Goal: Task Accomplishment & Management: Use online tool/utility

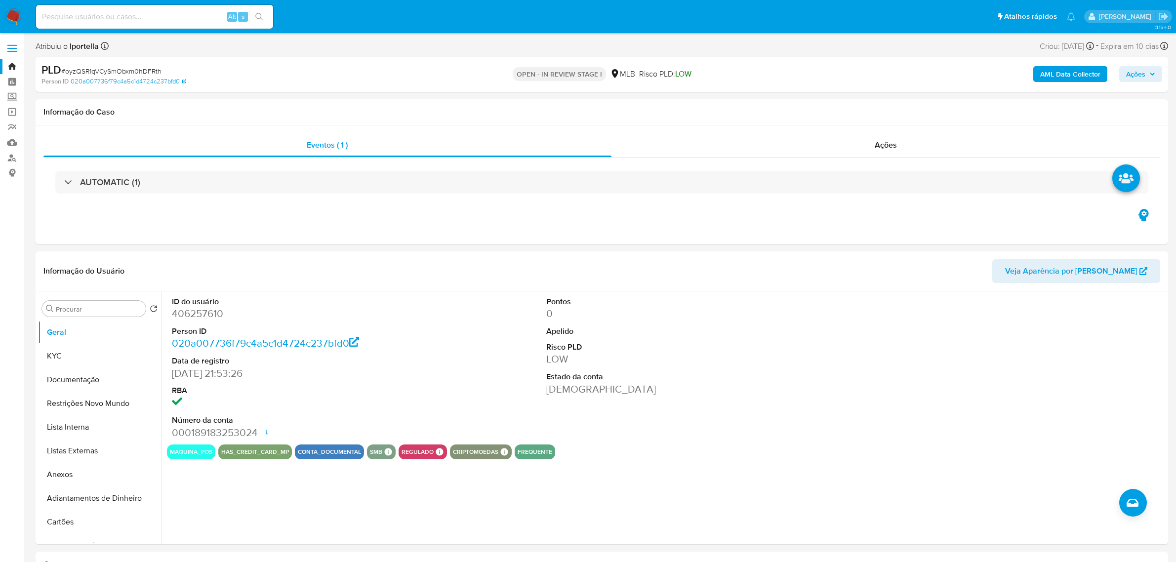
select select "10"
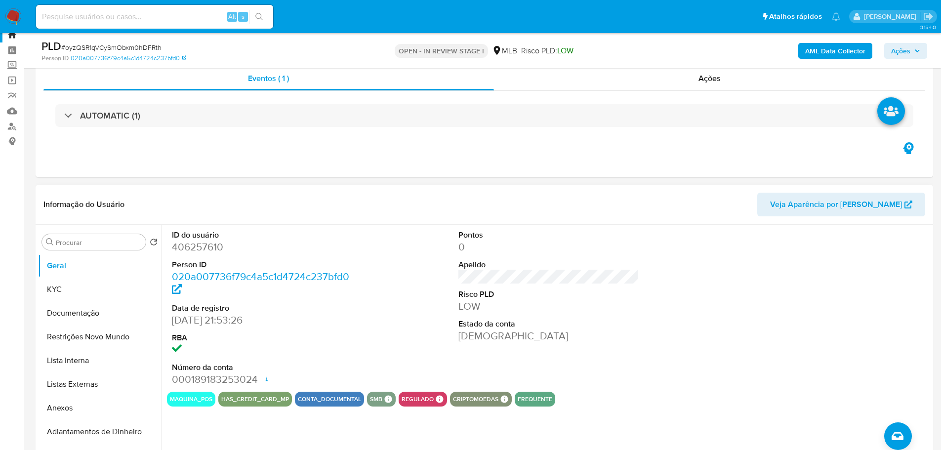
scroll to position [49, 0]
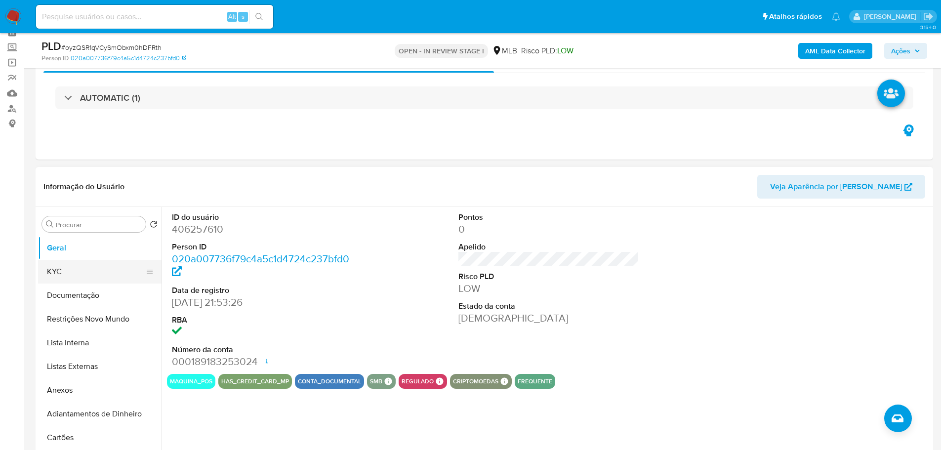
drag, startPoint x: 59, startPoint y: 268, endPoint x: 85, endPoint y: 264, distance: 25.9
click at [59, 268] on button "KYC" at bounding box center [96, 272] width 116 height 24
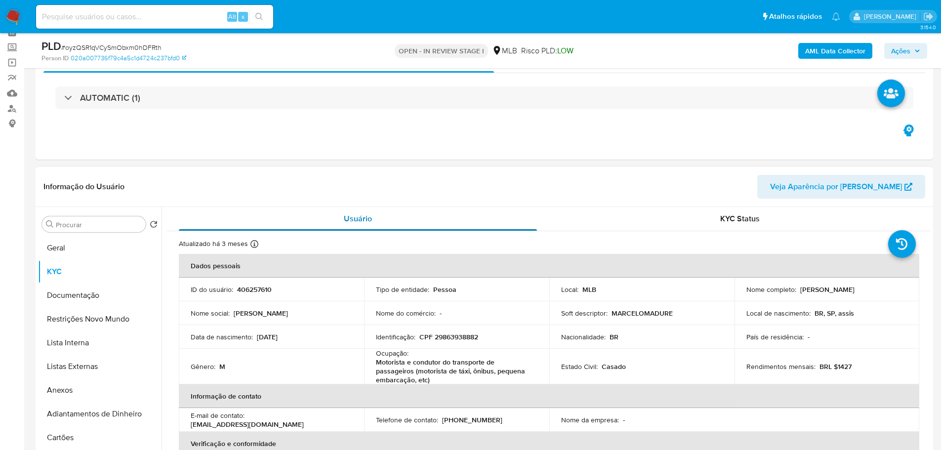
scroll to position [99, 0]
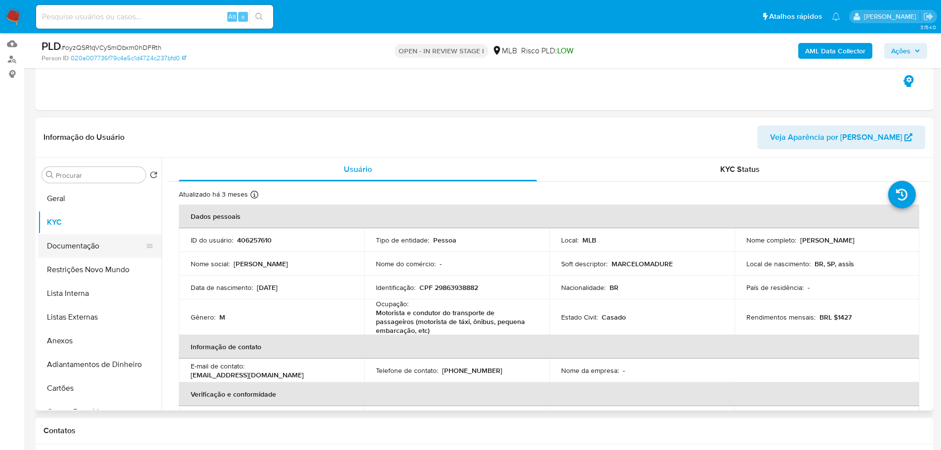
click at [87, 252] on button "Documentação" at bounding box center [96, 246] width 116 height 24
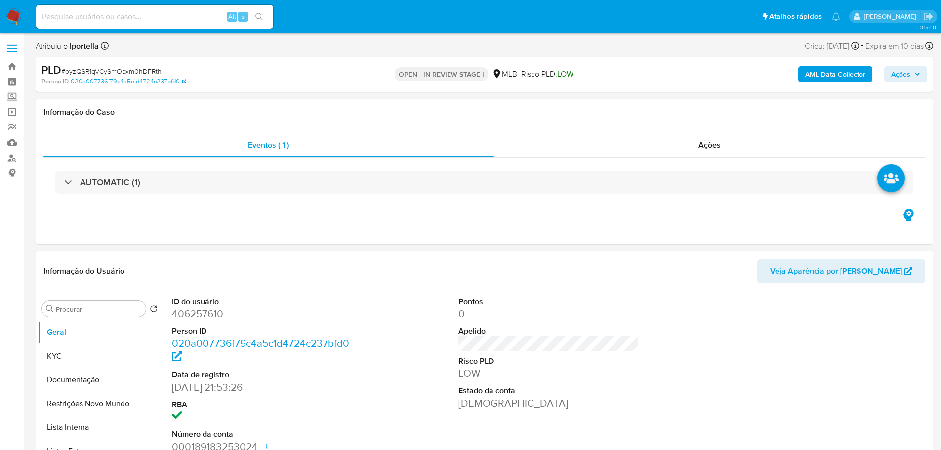
select select "10"
click at [77, 374] on button "Documentação" at bounding box center [96, 380] width 116 height 24
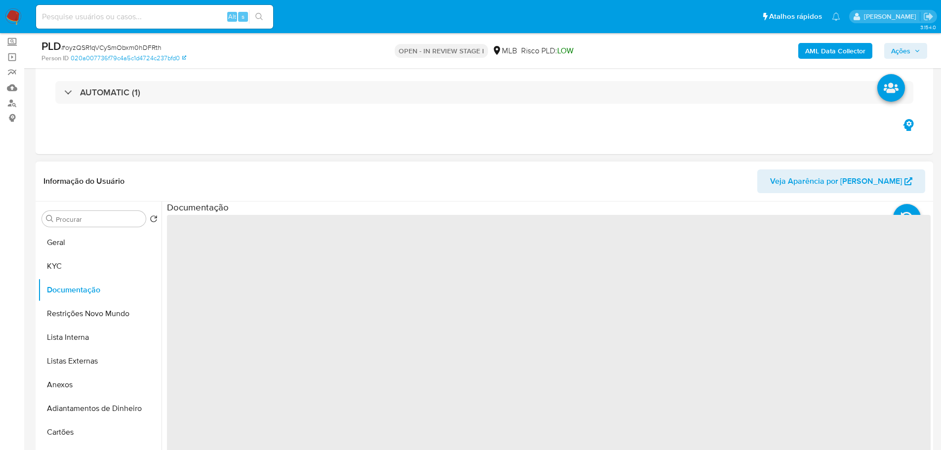
scroll to position [99, 0]
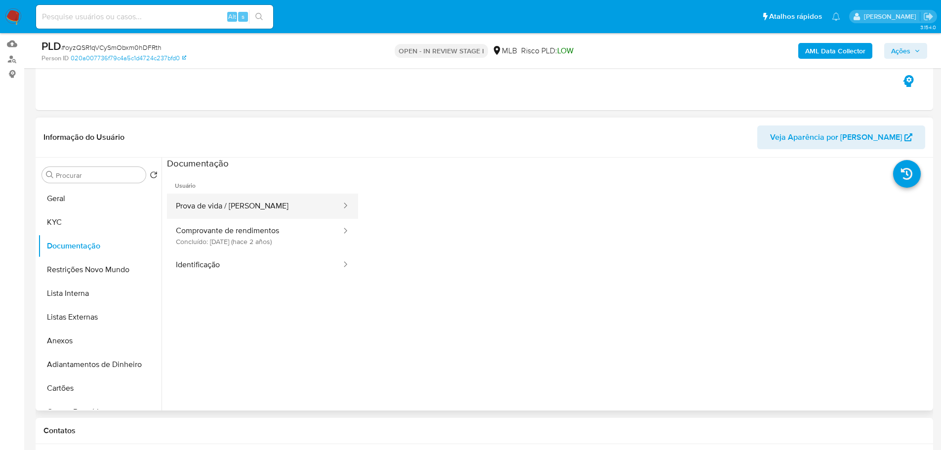
click at [276, 204] on button "Prova de vida / Selfie" at bounding box center [254, 206] width 175 height 25
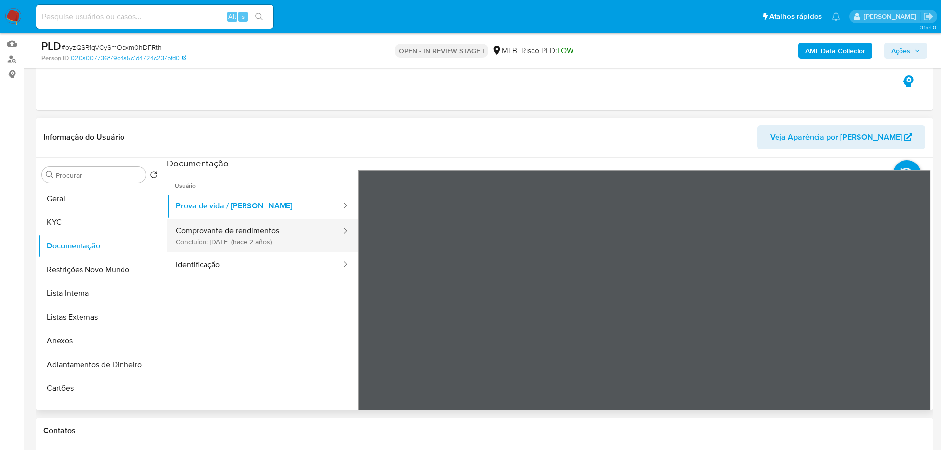
click at [334, 223] on div at bounding box center [342, 236] width 16 height 34
click at [315, 236] on button "Comprovante de rendimentos Concluído: 27/10/2023 (hace 2 años)" at bounding box center [254, 236] width 175 height 34
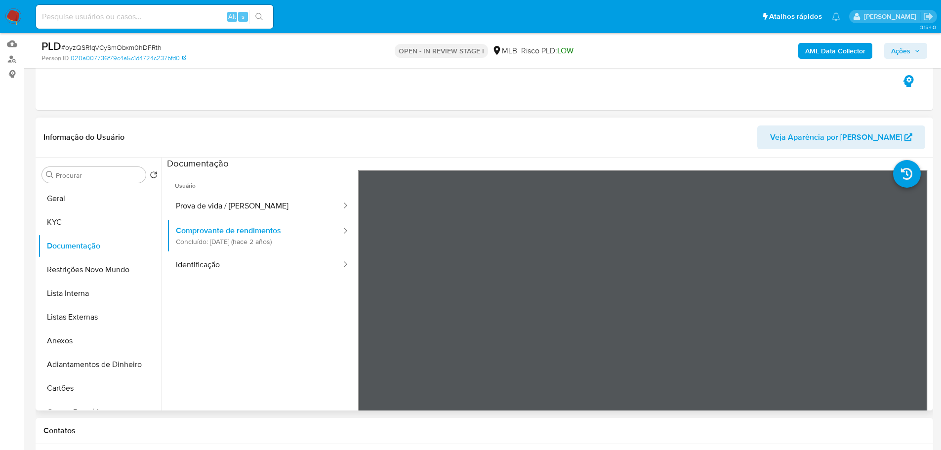
click at [291, 280] on ul "Usuário Prova de vida / Selfie Comprovante de rendimentos Concluído: 27/10/2023…" at bounding box center [262, 312] width 191 height 284
click at [278, 269] on button "Identificação" at bounding box center [254, 264] width 175 height 25
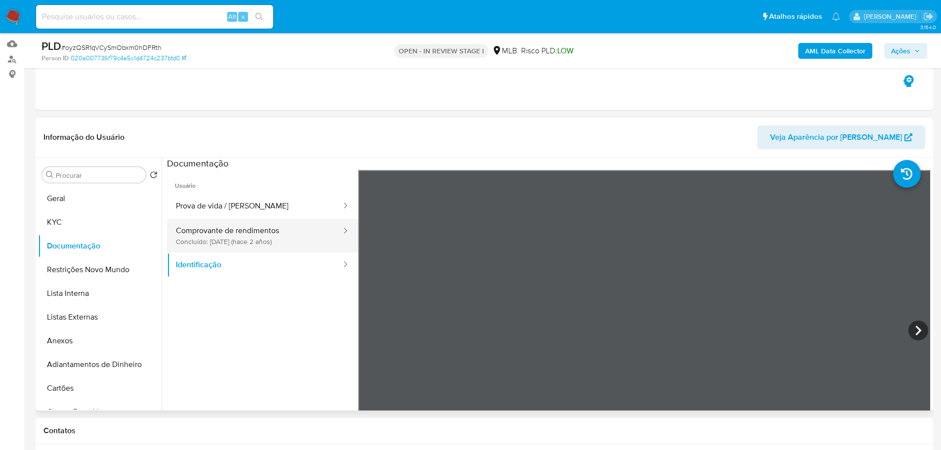
click at [202, 241] on button "Comprovante de rendimentos Concluído: 27/10/2023 (hace 2 años)" at bounding box center [254, 236] width 175 height 34
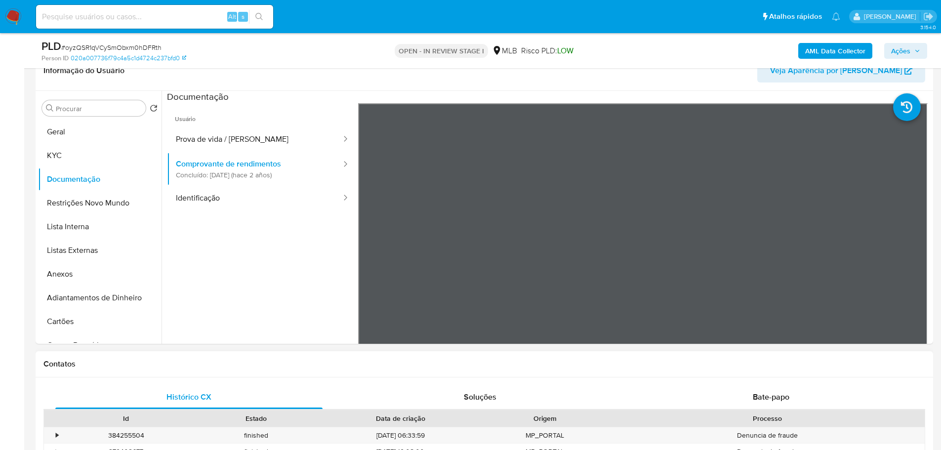
scroll to position [148, 0]
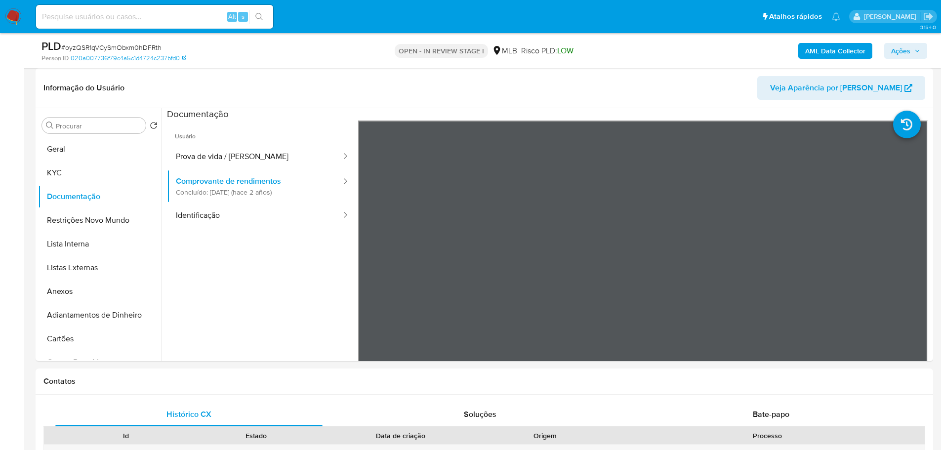
click at [298, 68] on div "PLD # oyzQSR1qVCySmObxm0hDFRth Person ID 020a007736f79c4a5c1d4724c237bfd0 OPEN …" at bounding box center [484, 50] width 897 height 35
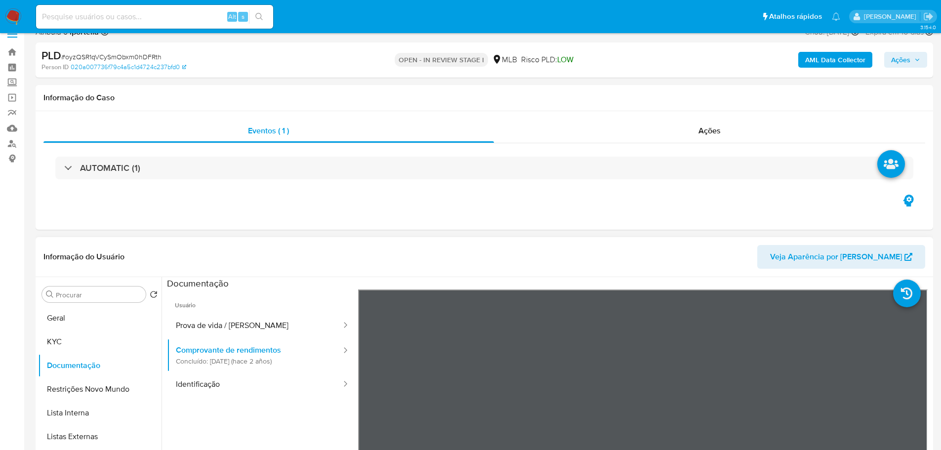
scroll to position [0, 0]
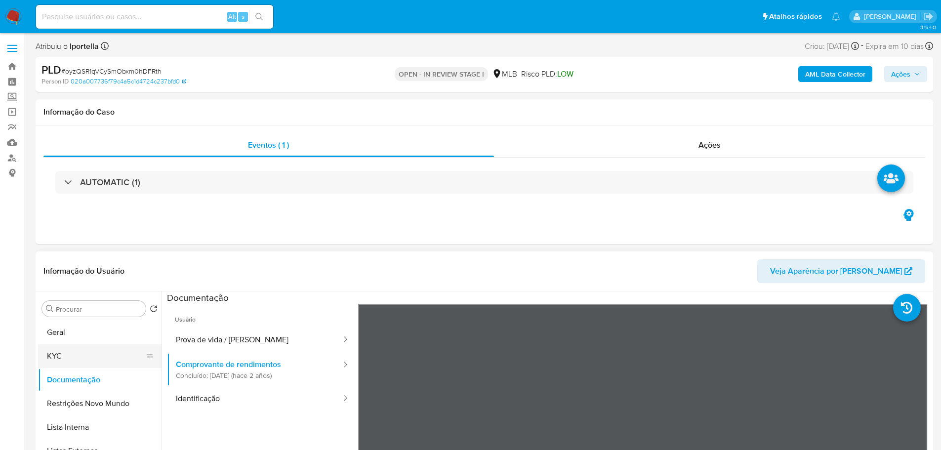
click at [69, 351] on button "KYC" at bounding box center [96, 356] width 116 height 24
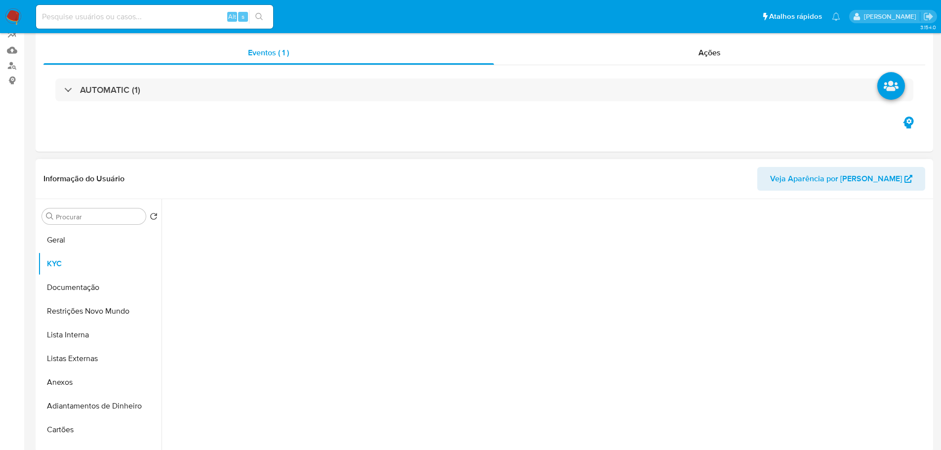
scroll to position [148, 0]
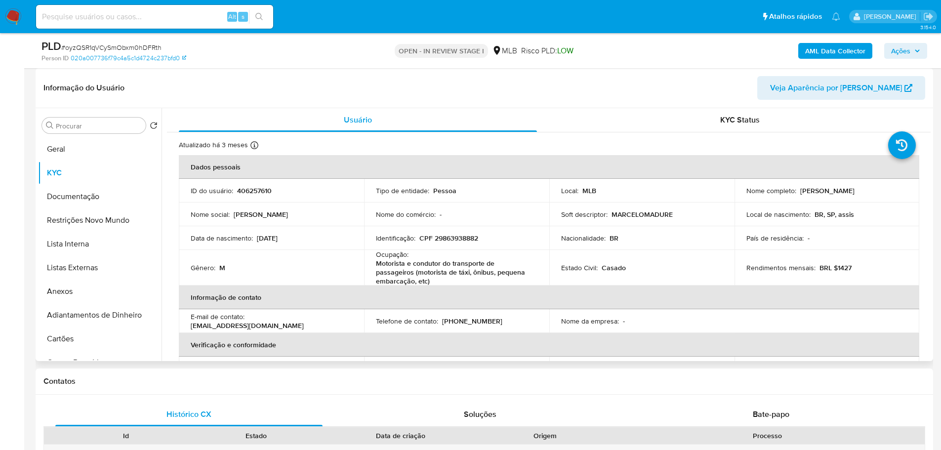
click at [400, 265] on p "Motorista e condutor do transporte de passageiros (motorista de táxi, ônibus, p…" at bounding box center [455, 272] width 158 height 27
copy div "Ocupação : Motorista e condutor do transporte de passageiros (motorista de táxi…"
click at [462, 277] on p "Motorista e condutor do transporte de passageiros (motorista de táxi, ônibus, p…" at bounding box center [455, 272] width 158 height 27
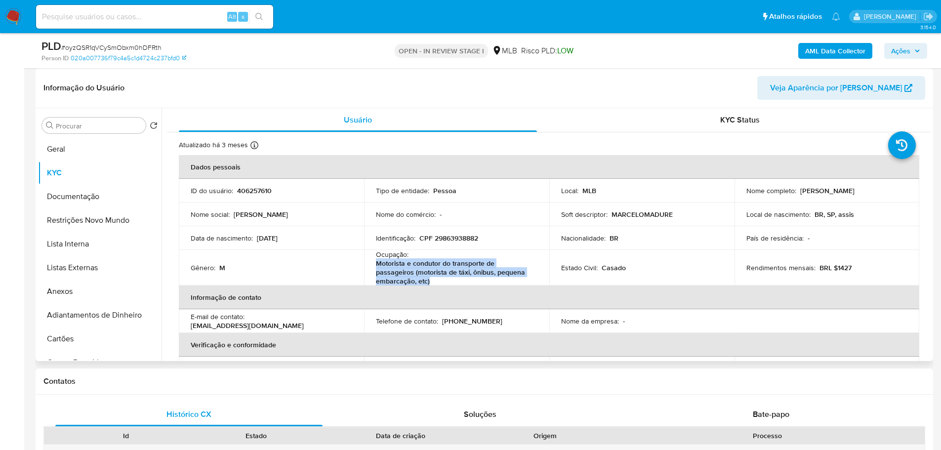
drag, startPoint x: 394, startPoint y: 281, endPoint x: 374, endPoint y: 269, distance: 23.7
click at [374, 269] on td "Ocupação : Motorista e condutor do transporte de passageiros (motorista de táxi…" at bounding box center [456, 268] width 185 height 36
copy p "Motorista e condutor do transporte de passageiros (motorista de táxi, ônibus, p…"
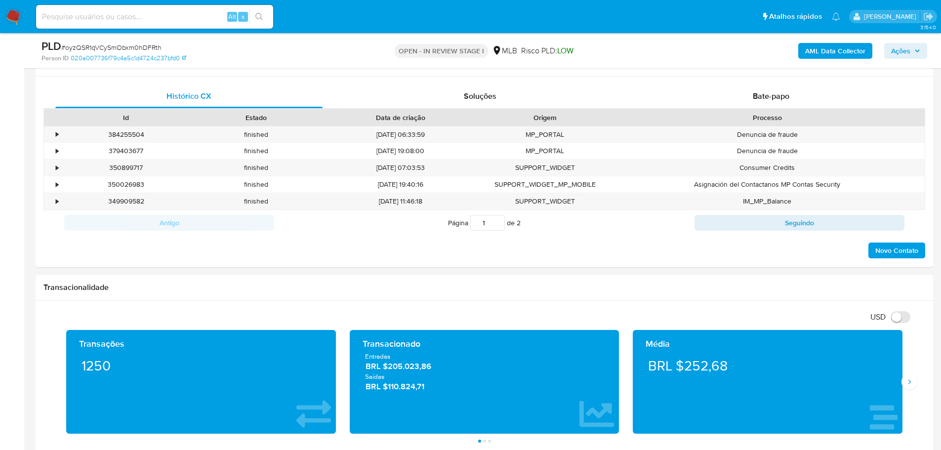
scroll to position [543, 0]
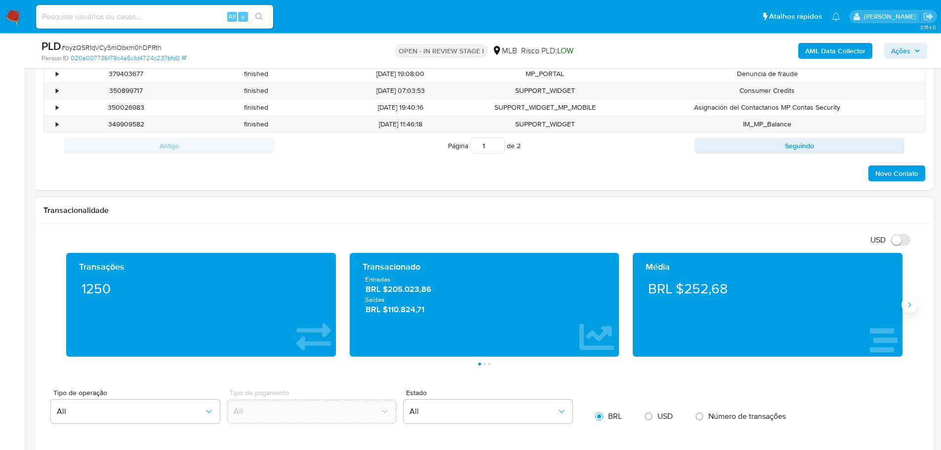
click at [905, 310] on button "Siguiente" at bounding box center [909, 305] width 16 height 16
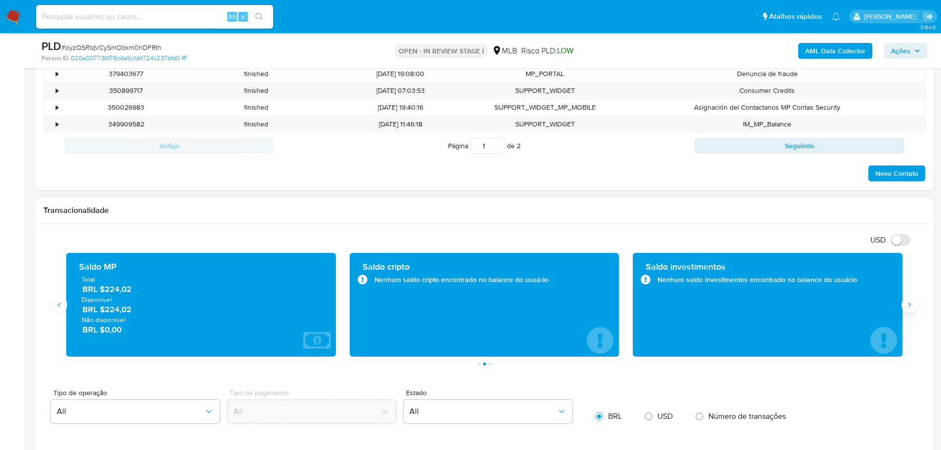
click at [905, 310] on button "Siguiente" at bounding box center [909, 305] width 16 height 16
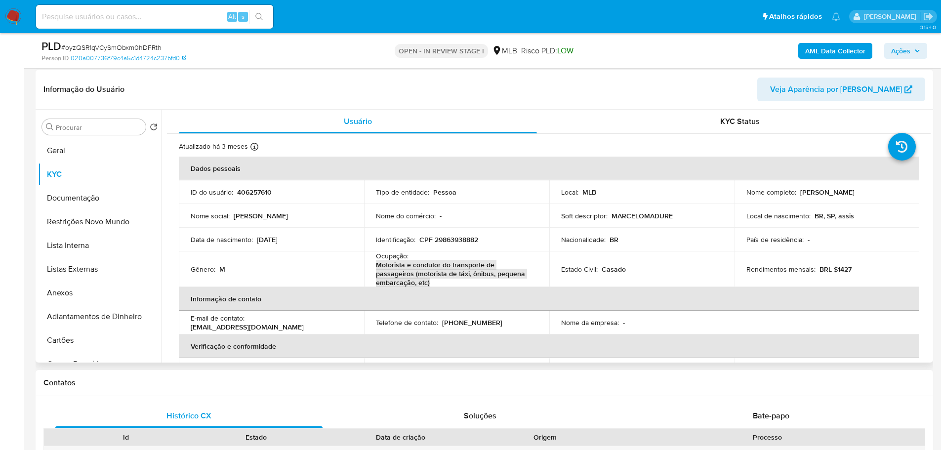
scroll to position [99, 0]
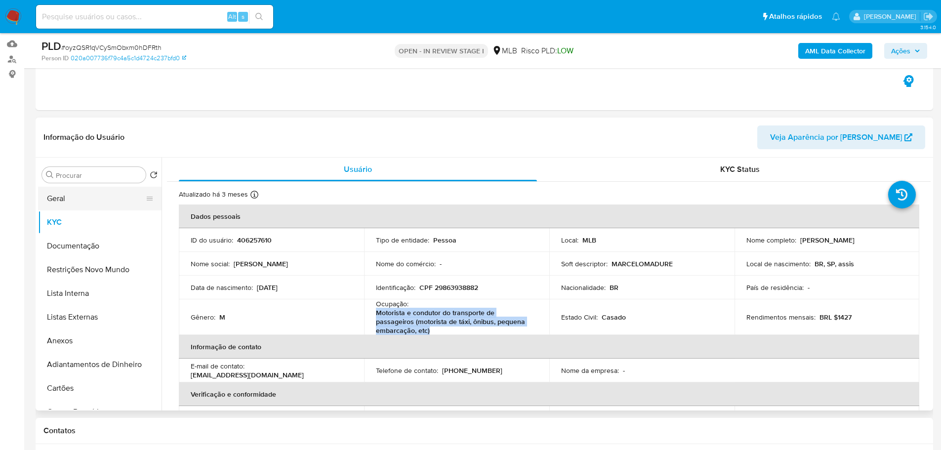
click at [81, 201] on button "Geral" at bounding box center [96, 199] width 116 height 24
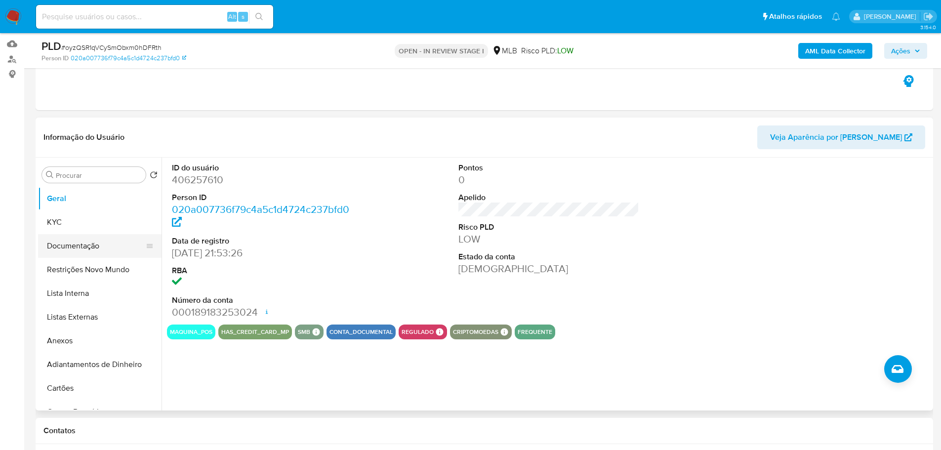
click at [82, 242] on button "Documentação" at bounding box center [96, 246] width 116 height 24
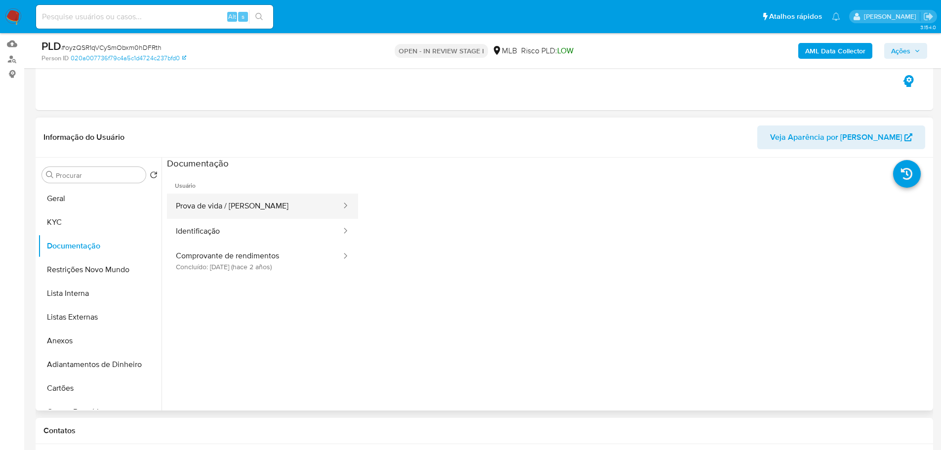
click at [240, 197] on button "Prova de vida / Selfie" at bounding box center [254, 206] width 175 height 25
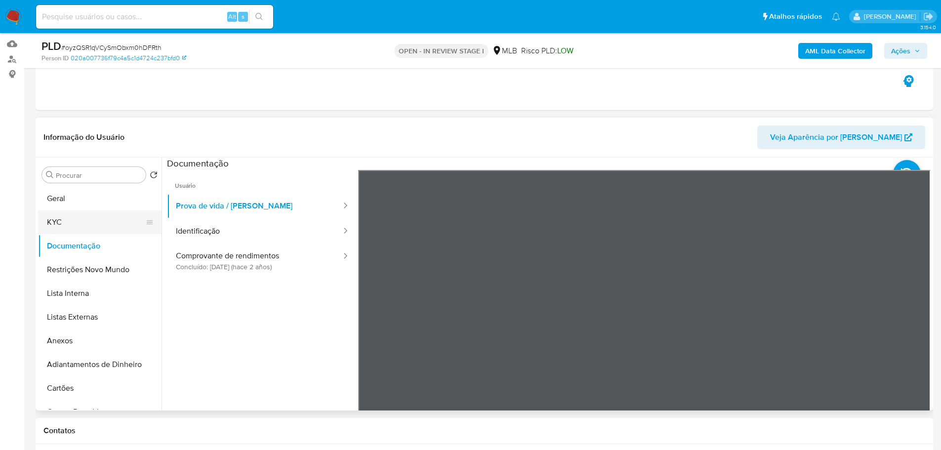
click at [135, 228] on button "KYC" at bounding box center [96, 222] width 116 height 24
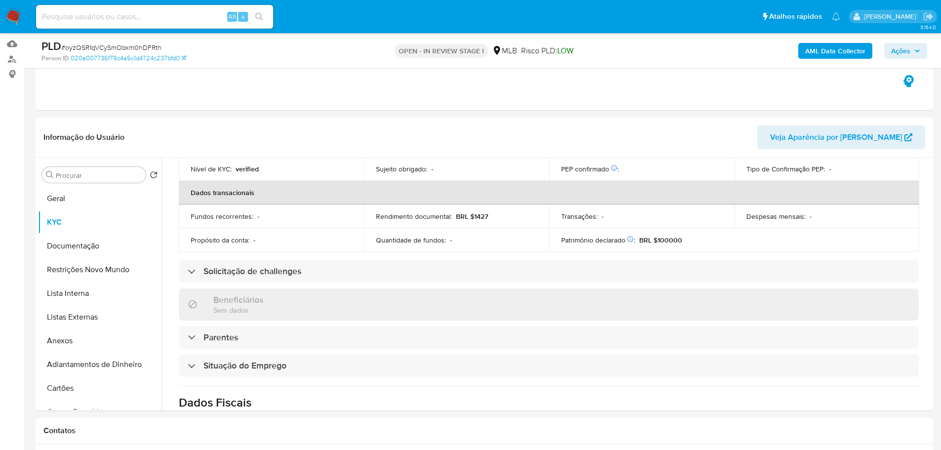
scroll to position [423, 0]
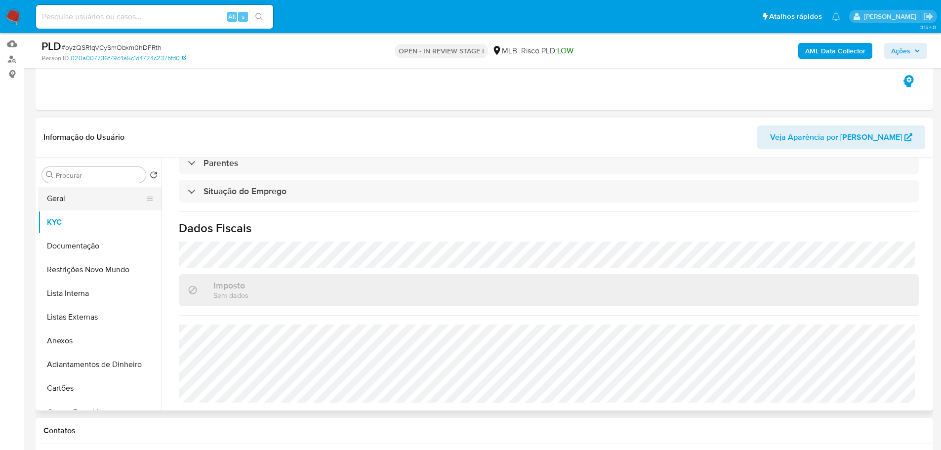
click at [53, 201] on button "Geral" at bounding box center [96, 199] width 116 height 24
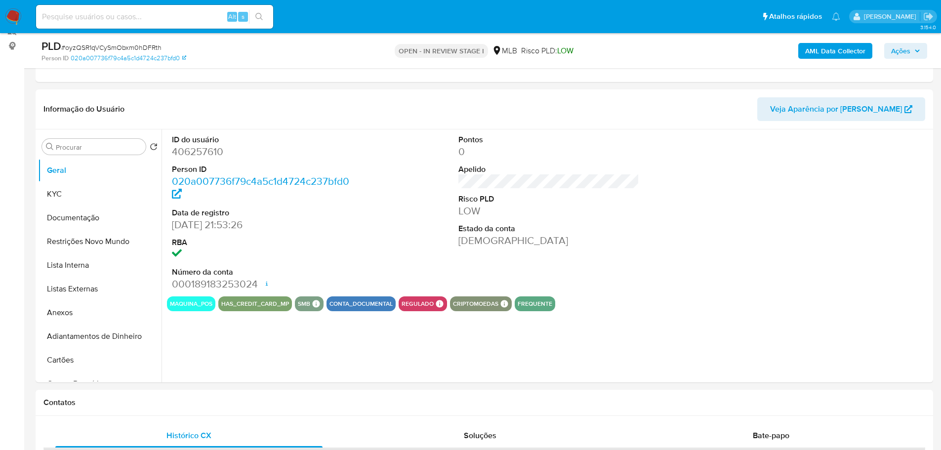
scroll to position [124, 0]
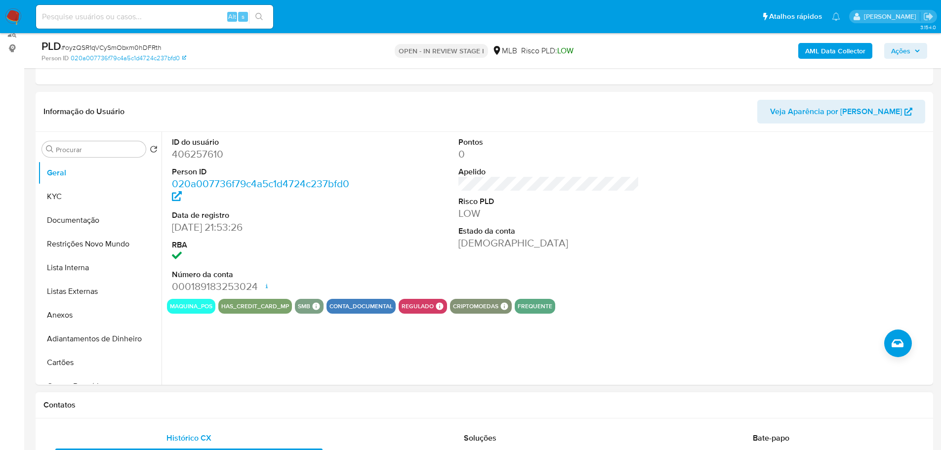
click at [233, 410] on div "Contatos" at bounding box center [484, 405] width 897 height 26
click at [85, 196] on button "KYC" at bounding box center [96, 197] width 116 height 24
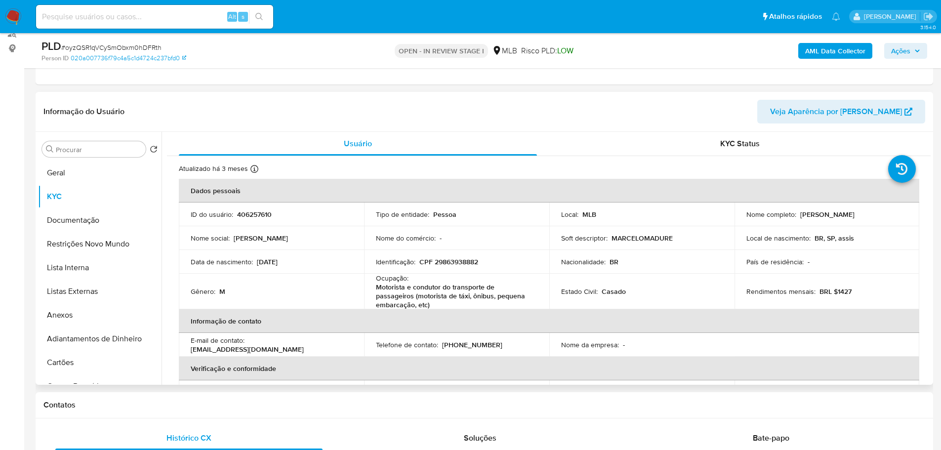
drag, startPoint x: 222, startPoint y: 395, endPoint x: 184, endPoint y: 366, distance: 48.0
click at [222, 395] on div "Contatos" at bounding box center [484, 405] width 897 height 26
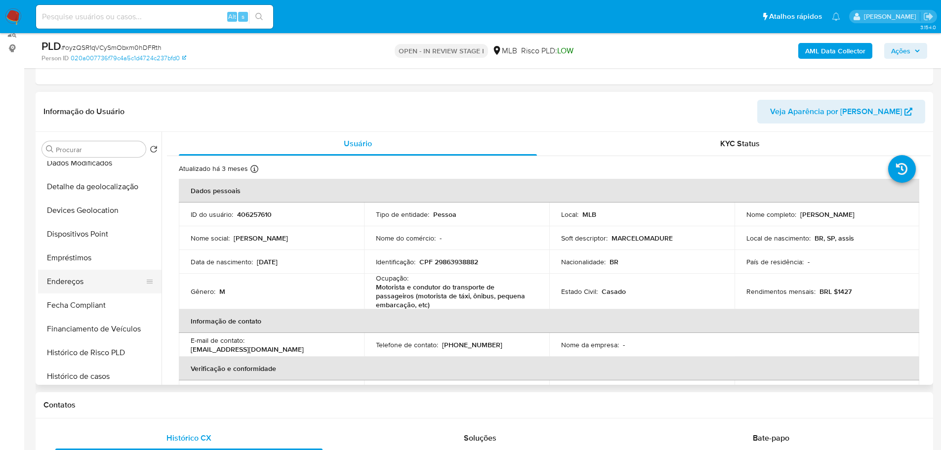
click at [80, 284] on button "Endereços" at bounding box center [96, 282] width 116 height 24
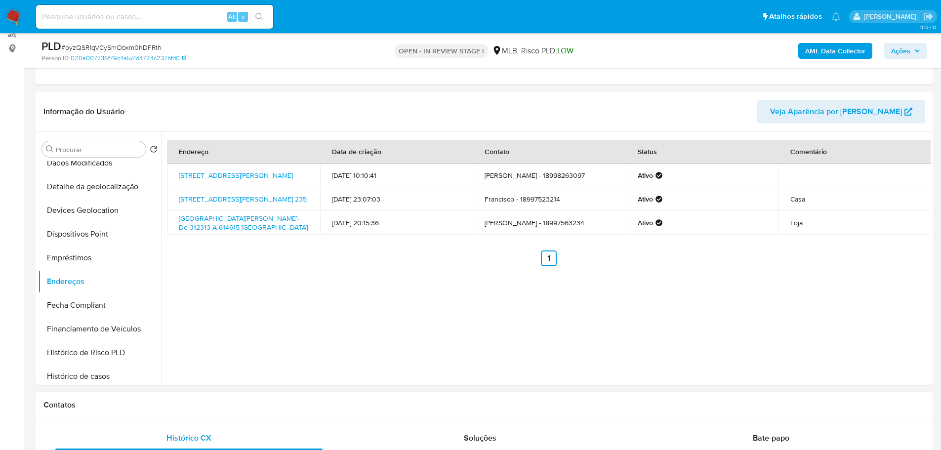
click at [215, 404] on h1 "Contatos" at bounding box center [484, 405] width 882 height 10
click at [109, 194] on button "Detalhe da geolocalização" at bounding box center [96, 187] width 116 height 24
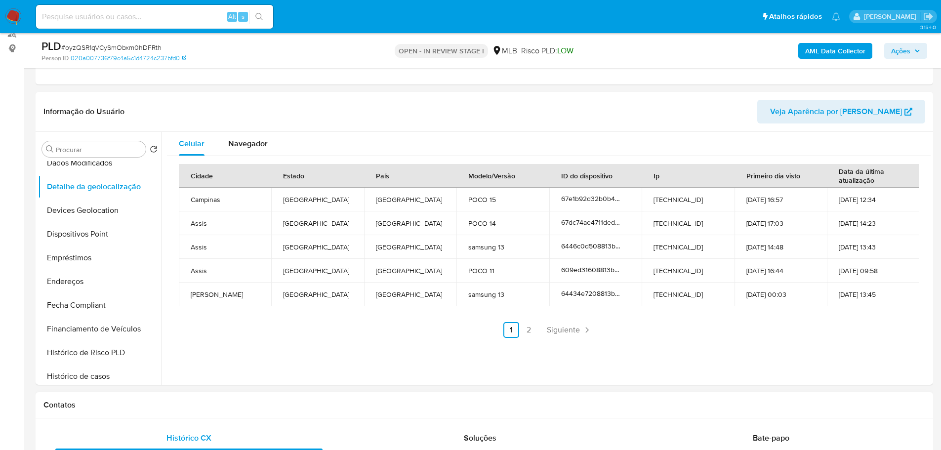
click at [245, 405] on h1 "Contatos" at bounding box center [484, 405] width 882 height 10
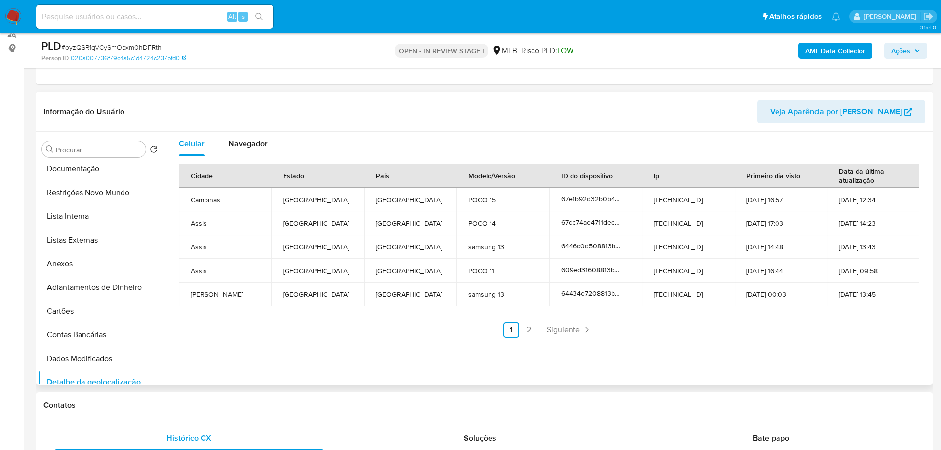
scroll to position [0, 0]
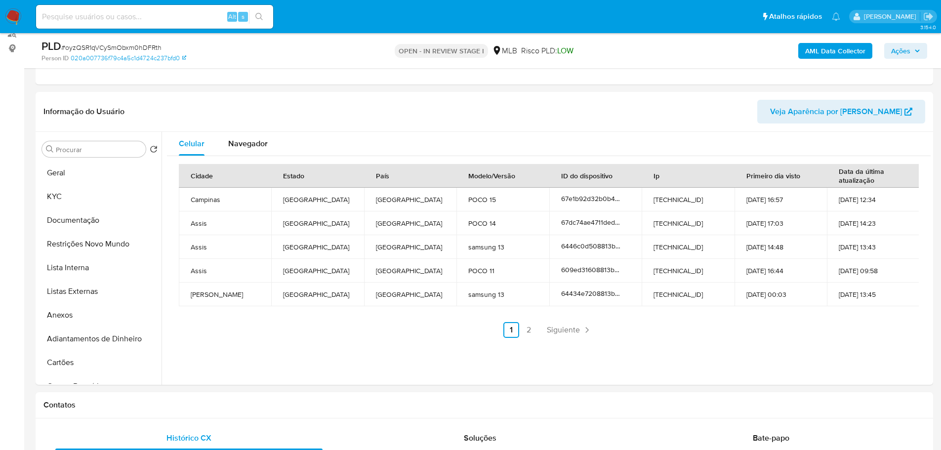
drag, startPoint x: 110, startPoint y: 241, endPoint x: 22, endPoint y: 245, distance: 88.0
click at [109, 241] on button "Restrições Novo Mundo" at bounding box center [99, 244] width 123 height 24
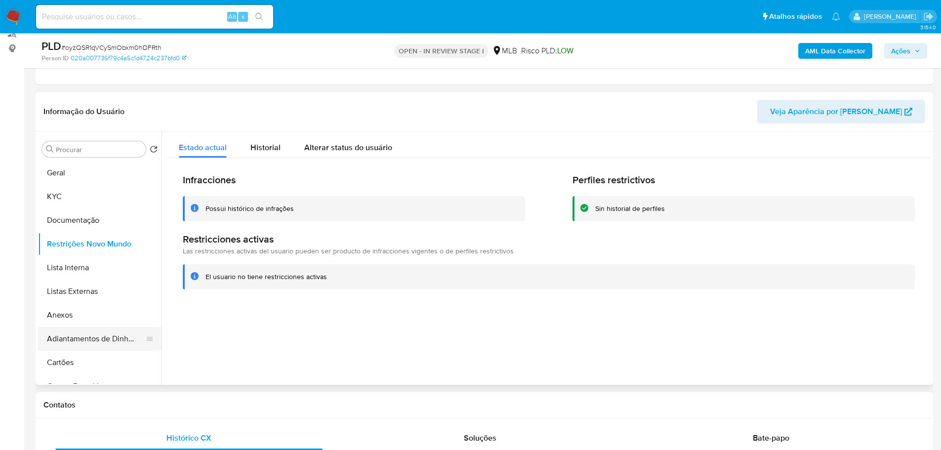
drag, startPoint x: 350, startPoint y: 407, endPoint x: 109, endPoint y: 335, distance: 252.2
click at [343, 406] on h1 "Contatos" at bounding box center [484, 405] width 882 height 10
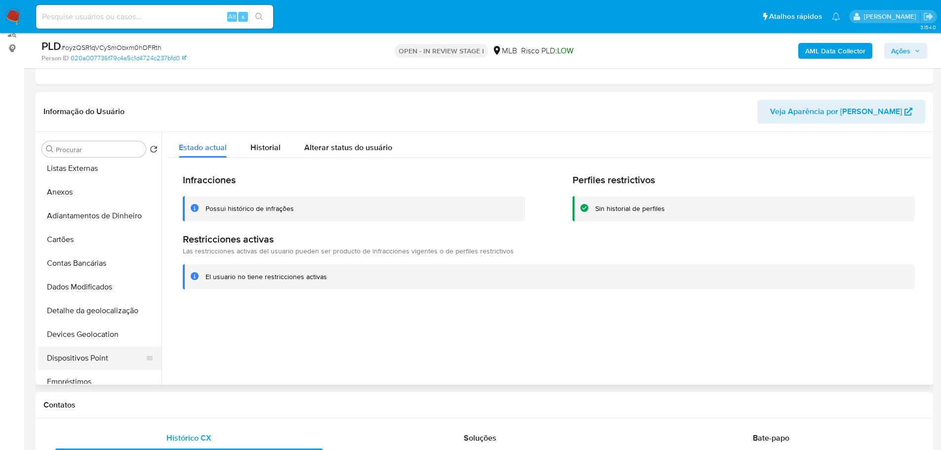
scroll to position [198, 0]
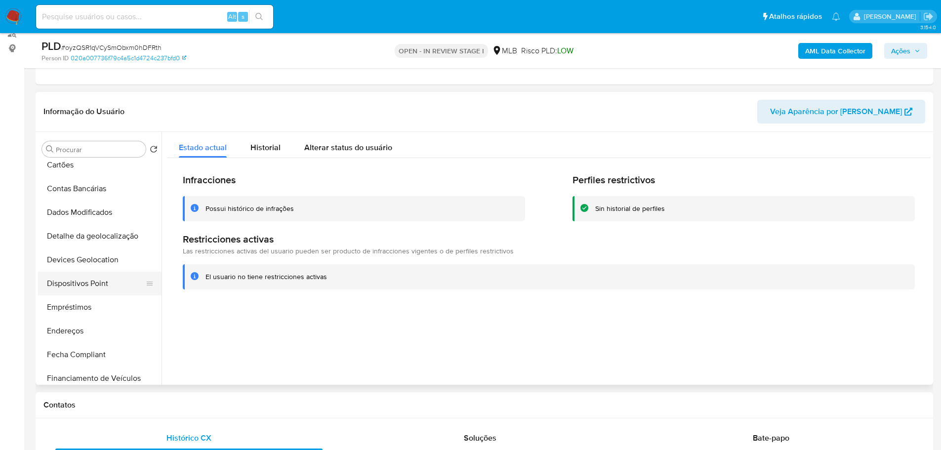
click at [106, 280] on button "Dispositivos Point" at bounding box center [96, 284] width 116 height 24
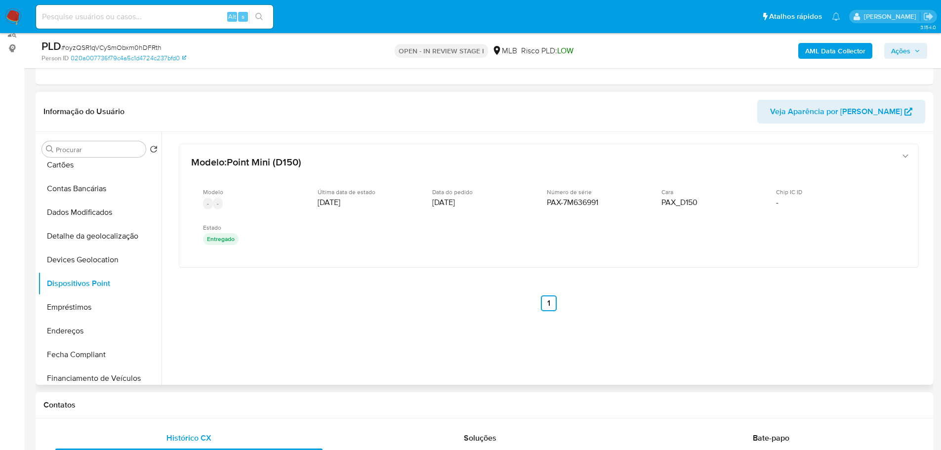
drag, startPoint x: 802, startPoint y: 324, endPoint x: 795, endPoint y: 320, distance: 8.5
click at [799, 323] on div "Modelo : Point Mini (D150) Modelo - - Última data de estado 15/12/2020 Data do …" at bounding box center [549, 240] width 764 height 217
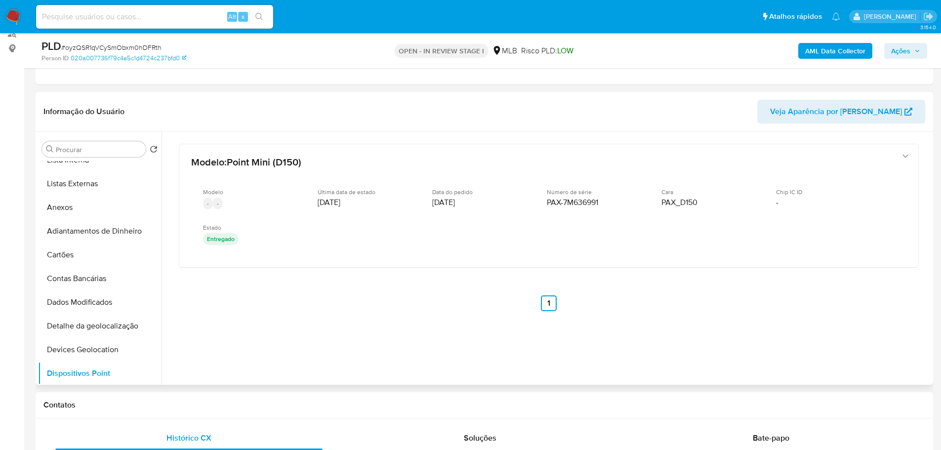
scroll to position [0, 0]
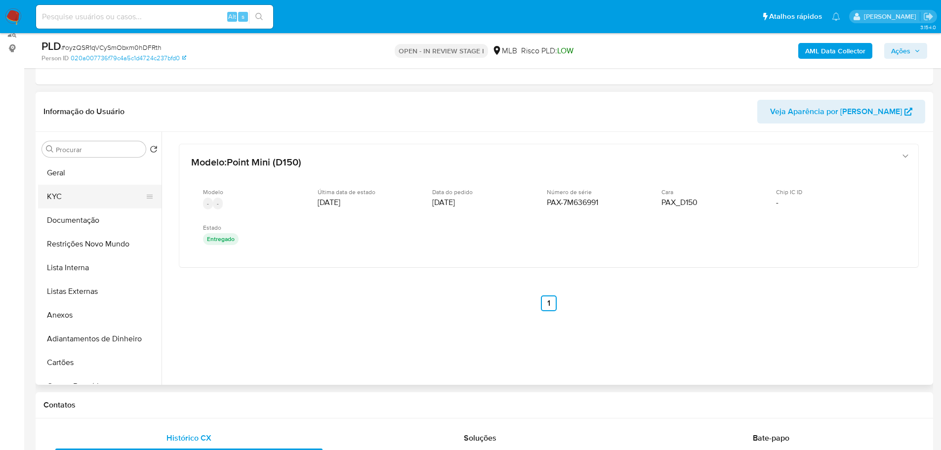
click at [67, 194] on button "KYC" at bounding box center [96, 197] width 116 height 24
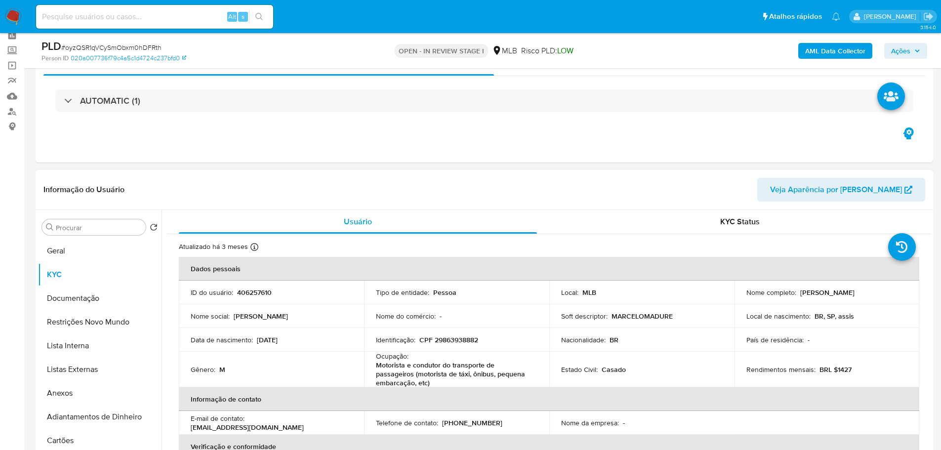
scroll to position [99, 0]
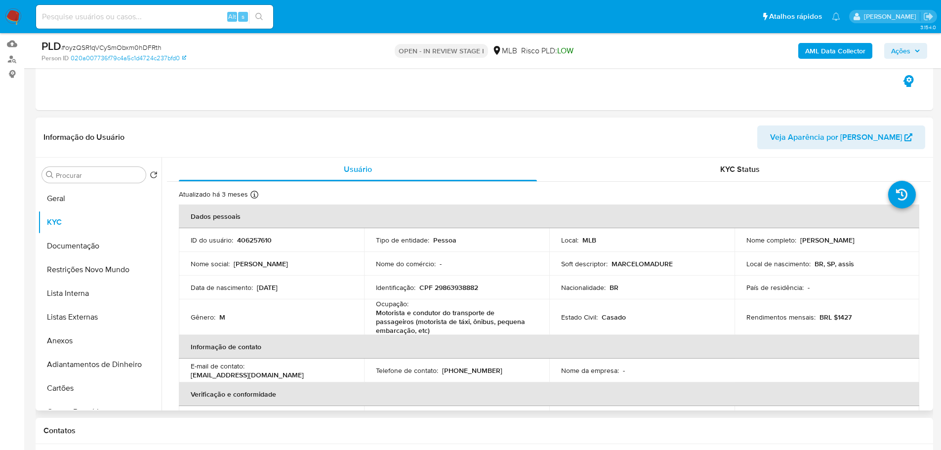
click at [458, 289] on p "CPF 29863938882" at bounding box center [448, 287] width 59 height 9
copy p "29863938882"
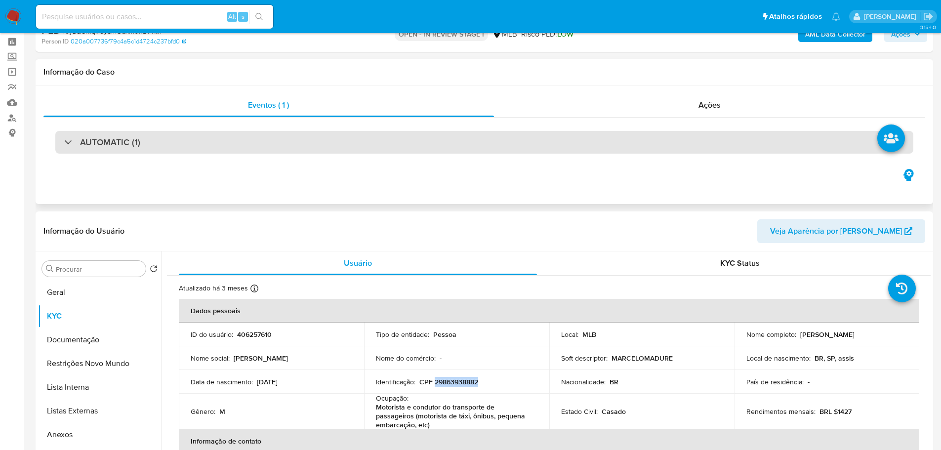
scroll to position [0, 0]
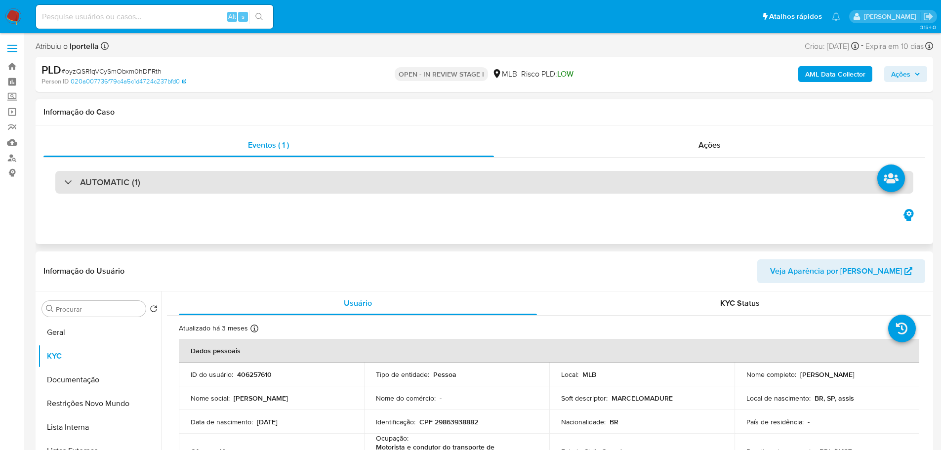
click at [649, 184] on div "AUTOMATIC (1)" at bounding box center [484, 182] width 858 height 23
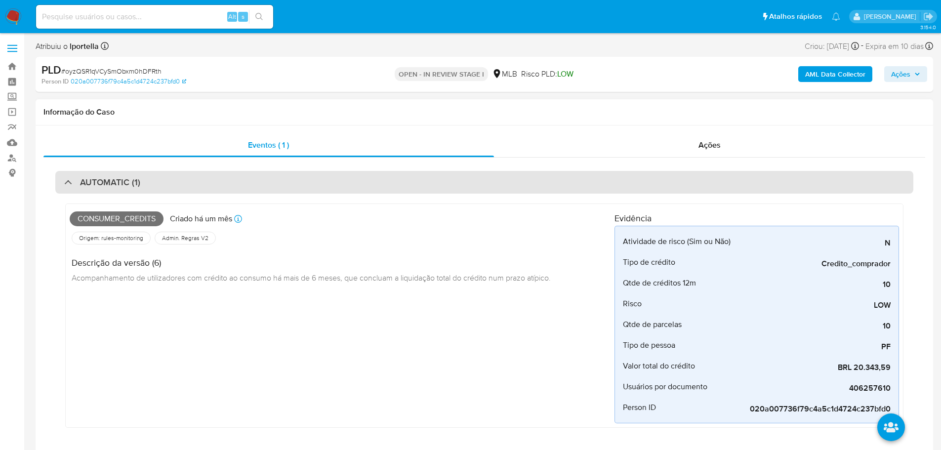
click at [435, 177] on div "AUTOMATIC (1)" at bounding box center [484, 182] width 858 height 23
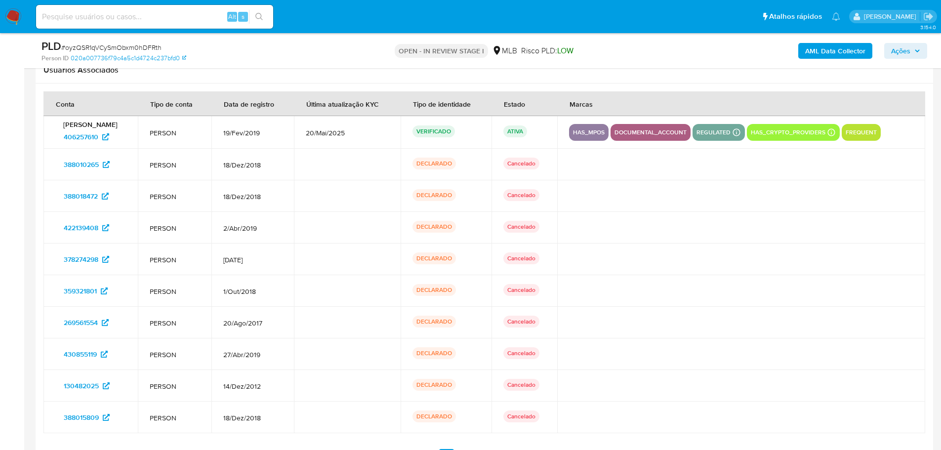
scroll to position [1452, 0]
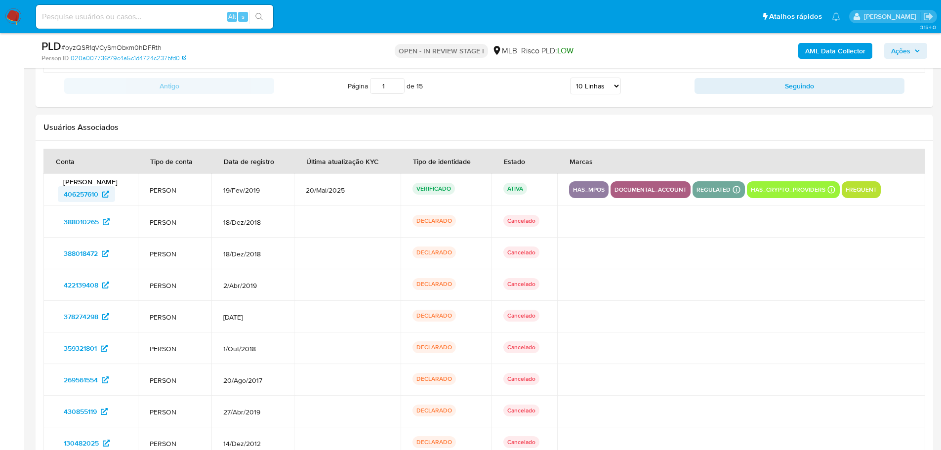
click at [84, 197] on span "406257610" at bounding box center [81, 194] width 35 height 16
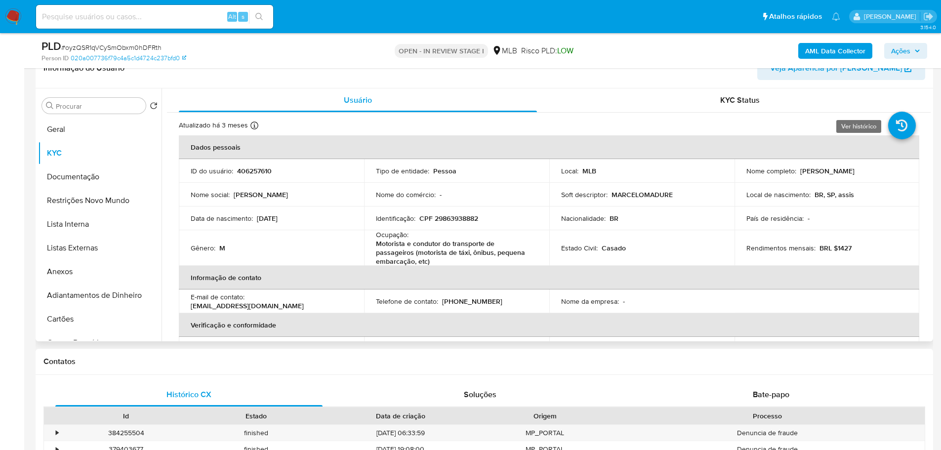
scroll to position [0, 0]
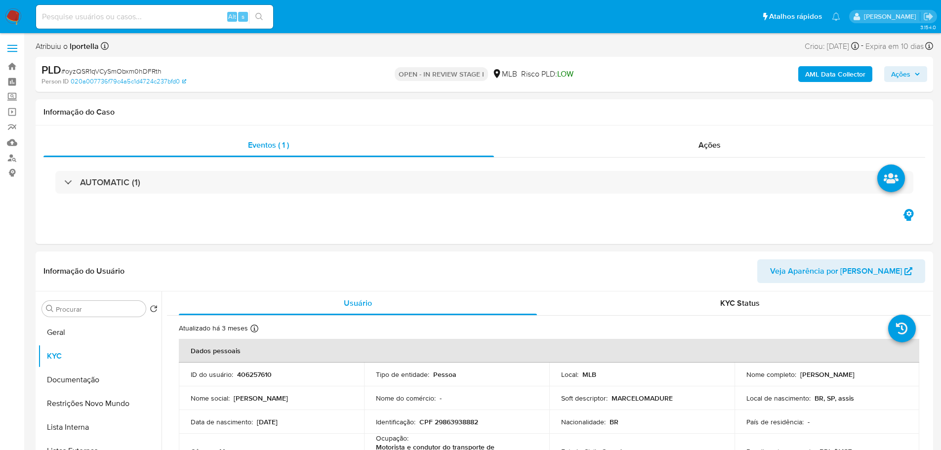
click at [904, 79] on span "Ações" at bounding box center [900, 74] width 19 height 16
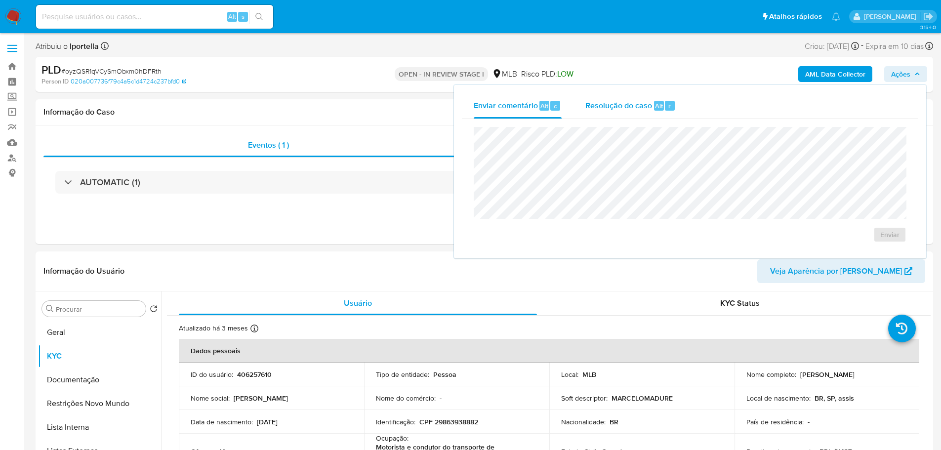
click at [614, 105] on span "Resolução do caso" at bounding box center [618, 105] width 67 height 11
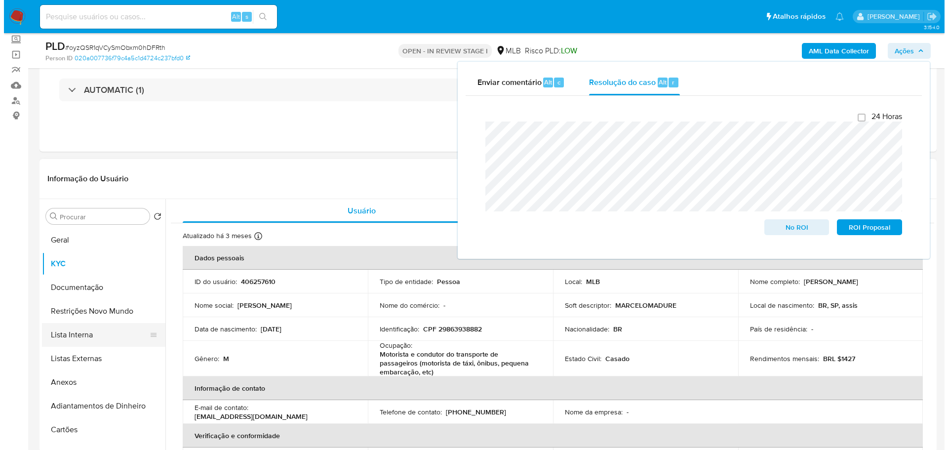
scroll to position [148, 0]
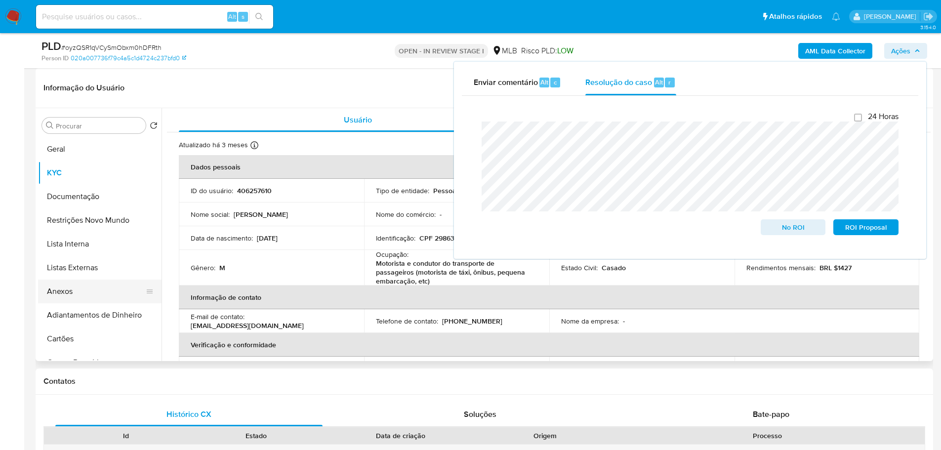
drag, startPoint x: 87, startPoint y: 291, endPoint x: 72, endPoint y: 289, distance: 15.5
click at [87, 291] on button "Anexos" at bounding box center [96, 292] width 116 height 24
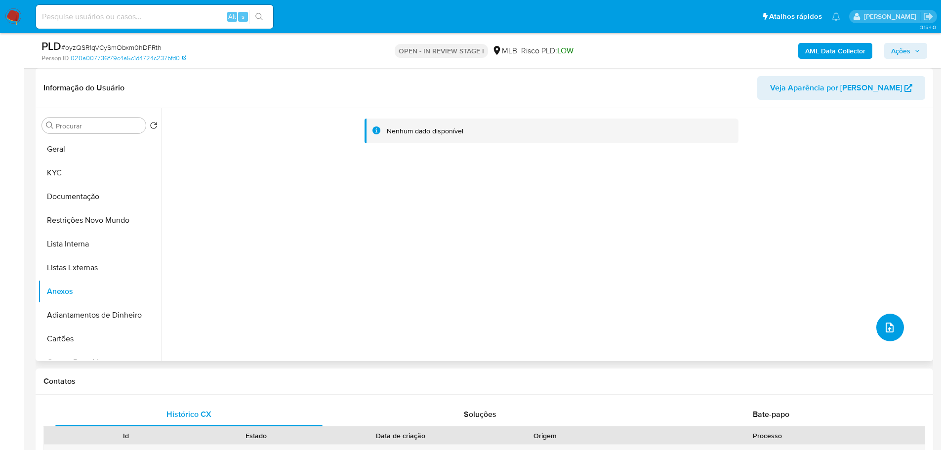
click at [884, 322] on icon "upload-file" at bounding box center [890, 328] width 12 height 12
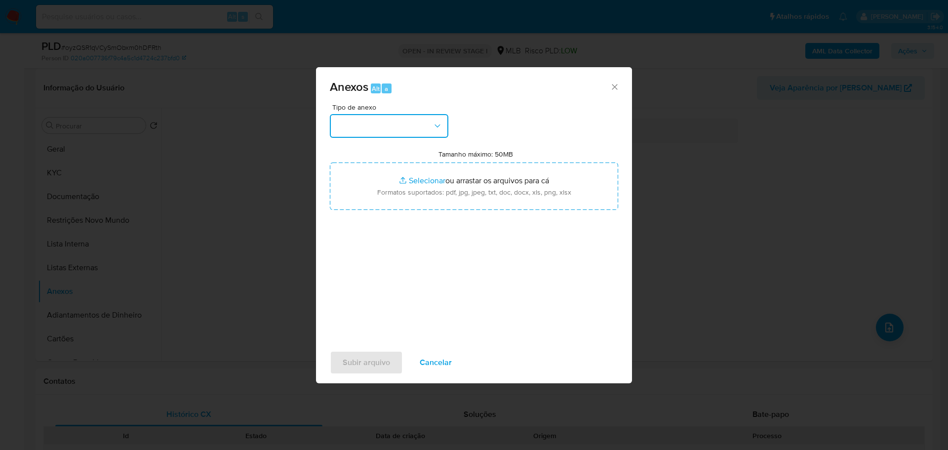
click at [418, 126] on button "button" at bounding box center [389, 126] width 119 height 24
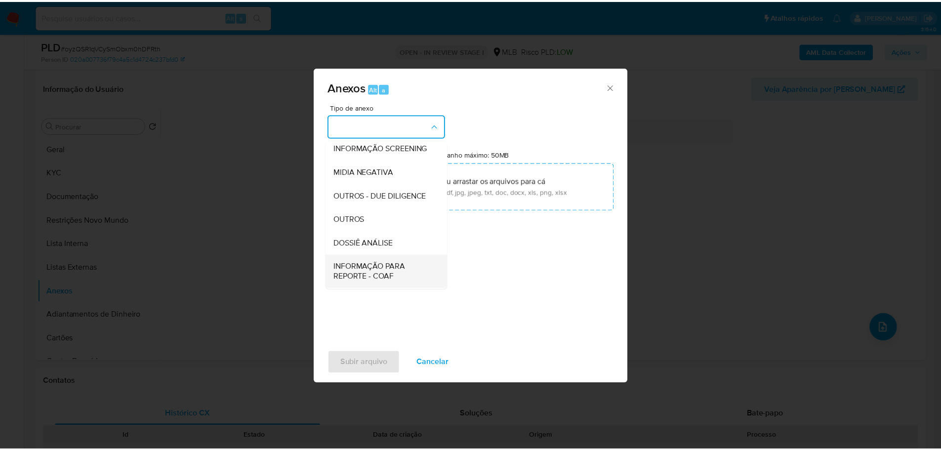
scroll to position [152, 0]
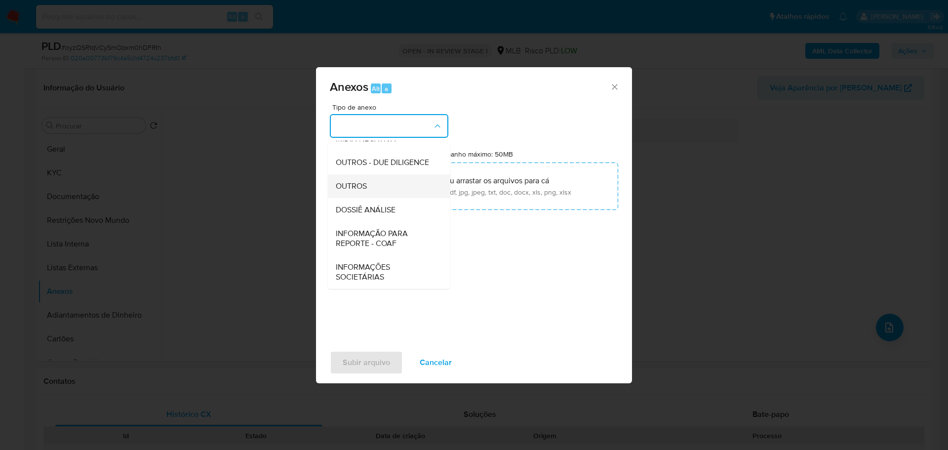
click at [372, 182] on div "OUTROS" at bounding box center [386, 186] width 101 height 24
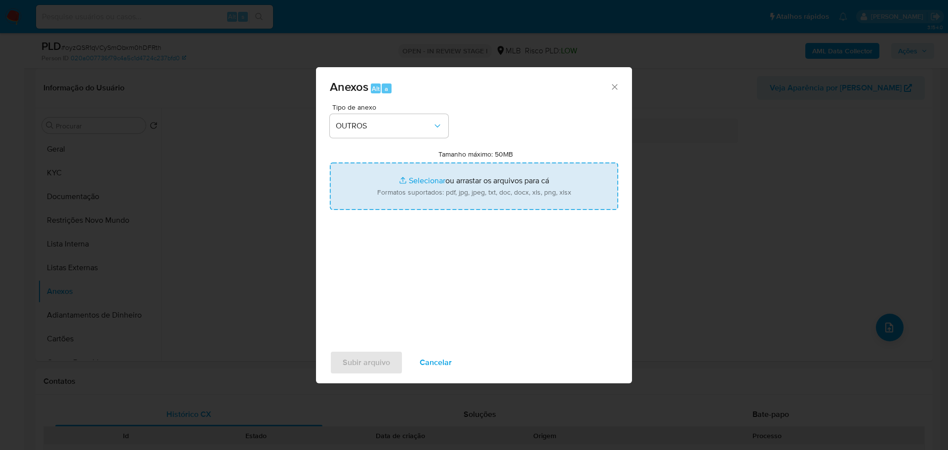
type input "C:\fakepath\SAR - XXX - CPF 29863938882 - MARCELO MADUREIRA.pdf"
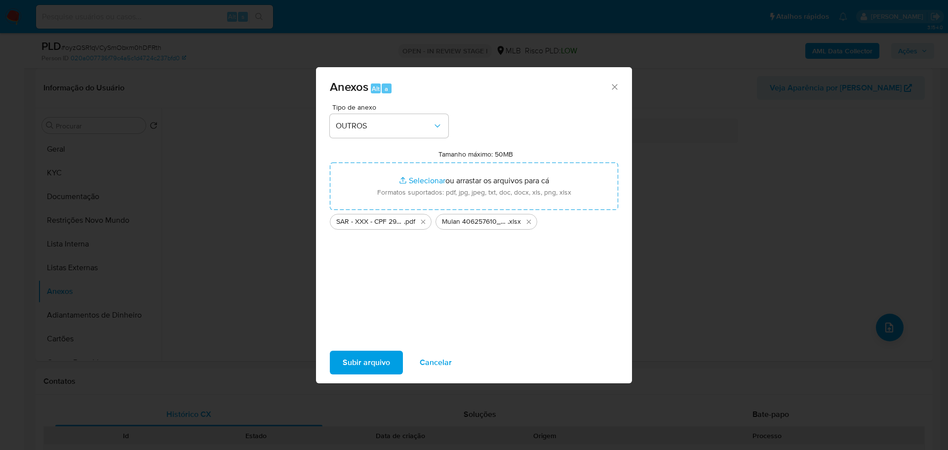
click at [373, 355] on span "Subir arquivo" at bounding box center [366, 363] width 47 height 22
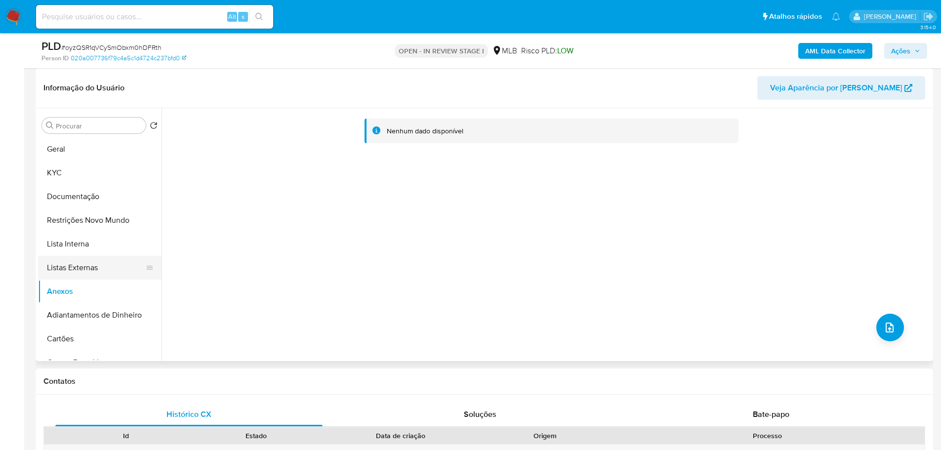
drag, startPoint x: 89, startPoint y: 233, endPoint x: 92, endPoint y: 259, distance: 26.4
click at [89, 233] on button "Lista Interna" at bounding box center [99, 244] width 123 height 24
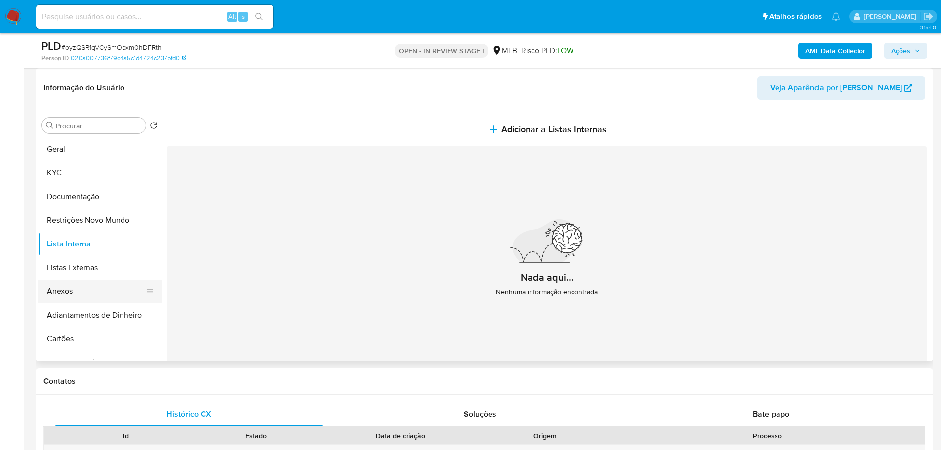
click at [83, 293] on button "Anexos" at bounding box center [96, 292] width 116 height 24
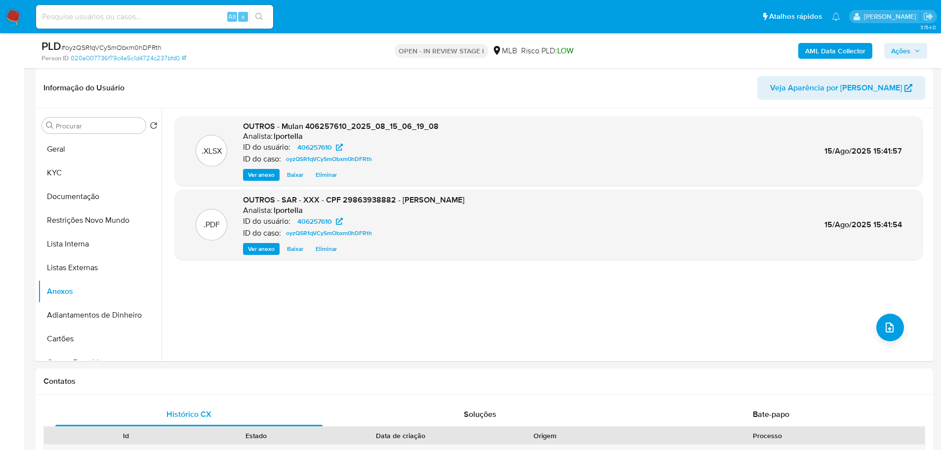
click at [889, 51] on button "Ações" at bounding box center [905, 51] width 43 height 16
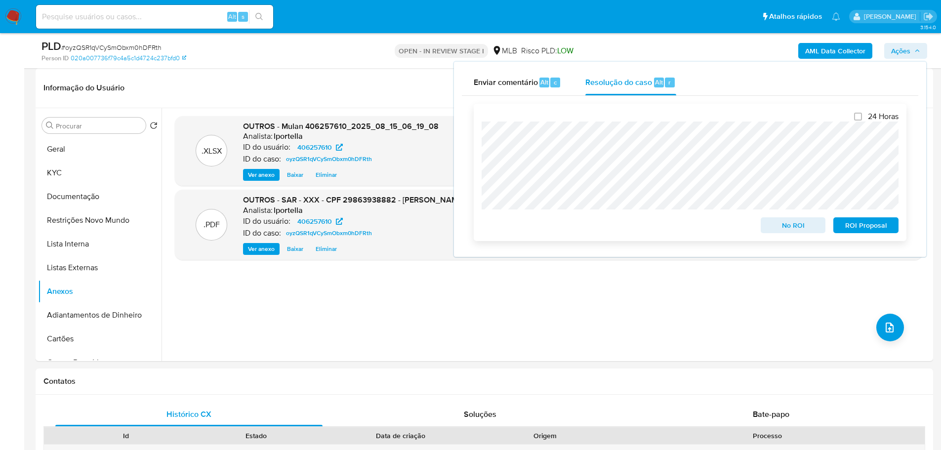
click at [879, 231] on span "ROI Proposal" at bounding box center [865, 225] width 51 height 14
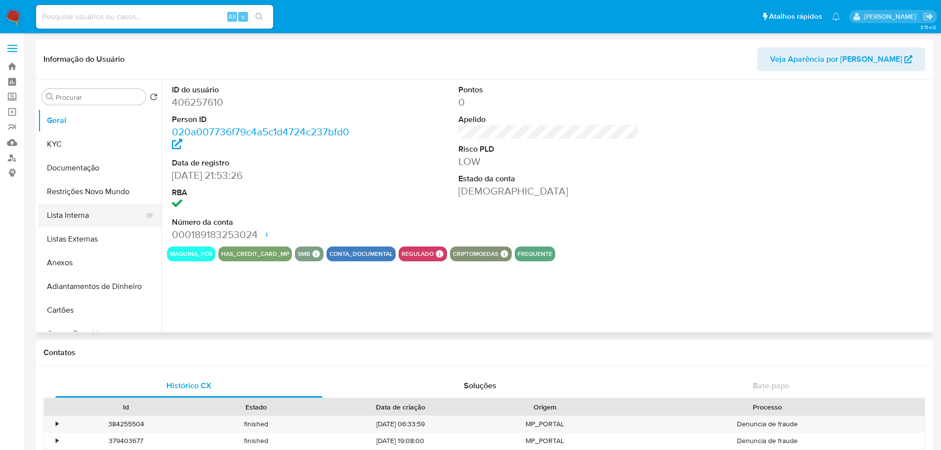
select select "10"
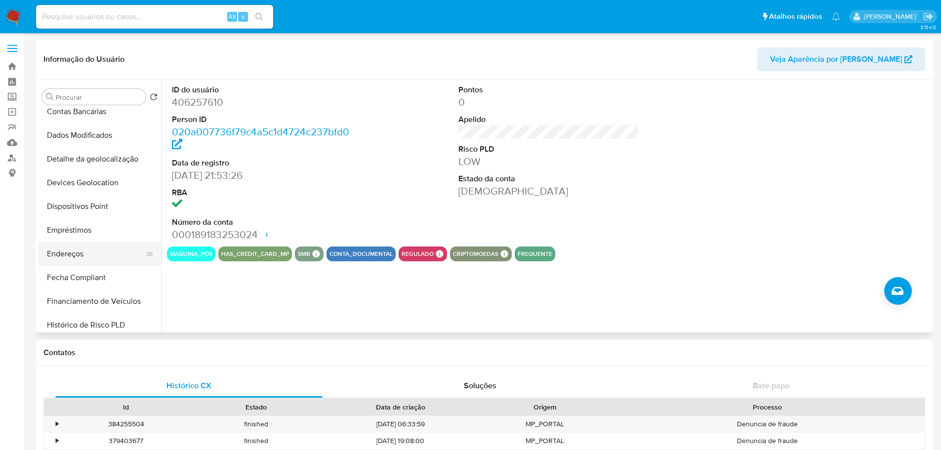
scroll to position [247, 0]
click at [80, 200] on button "Empréstimos" at bounding box center [96, 206] width 116 height 24
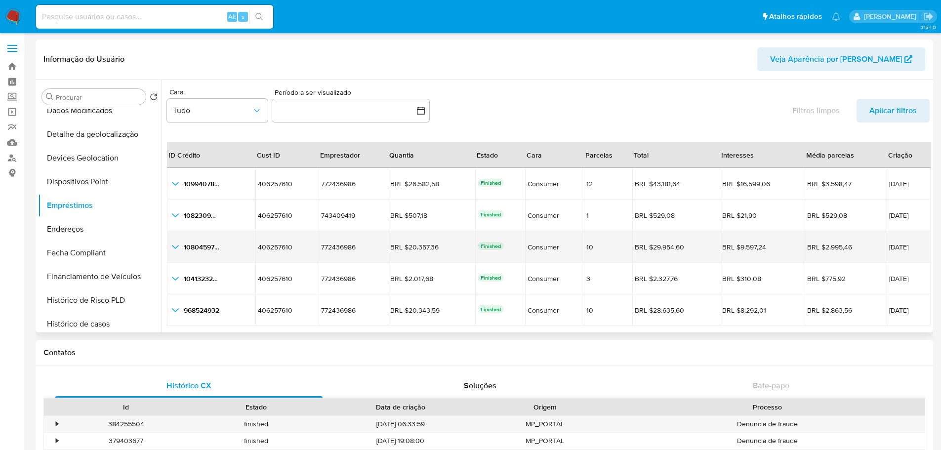
click at [173, 252] on icon "button_show_hidden_detail_by_id_2" at bounding box center [175, 247] width 12 height 12
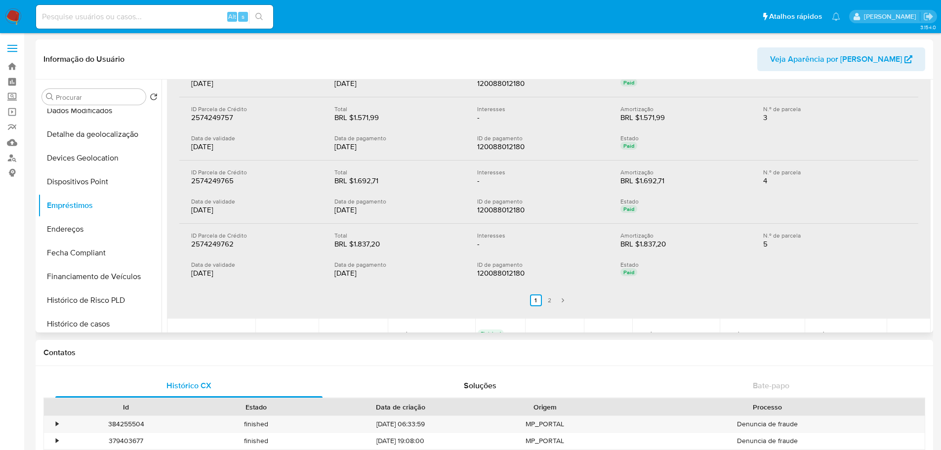
scroll to position [99, 0]
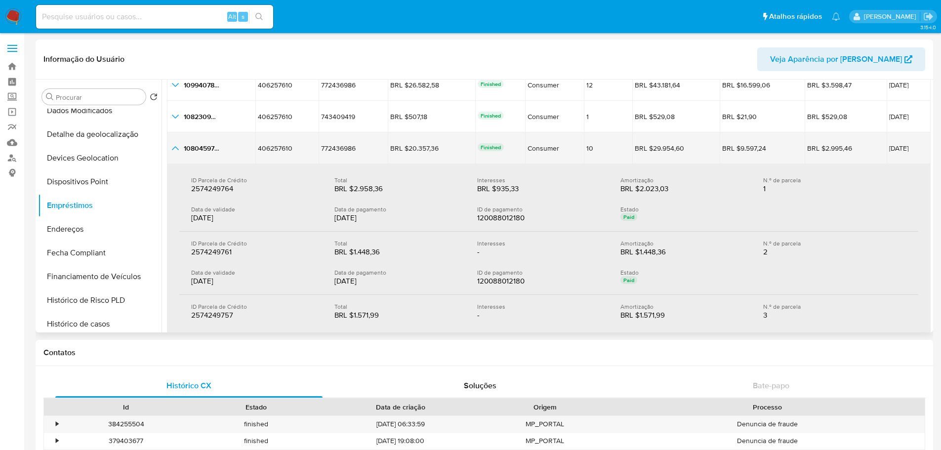
click at [171, 150] on icon "button_show_hidden_detail_by_id_2" at bounding box center [175, 148] width 12 height 12
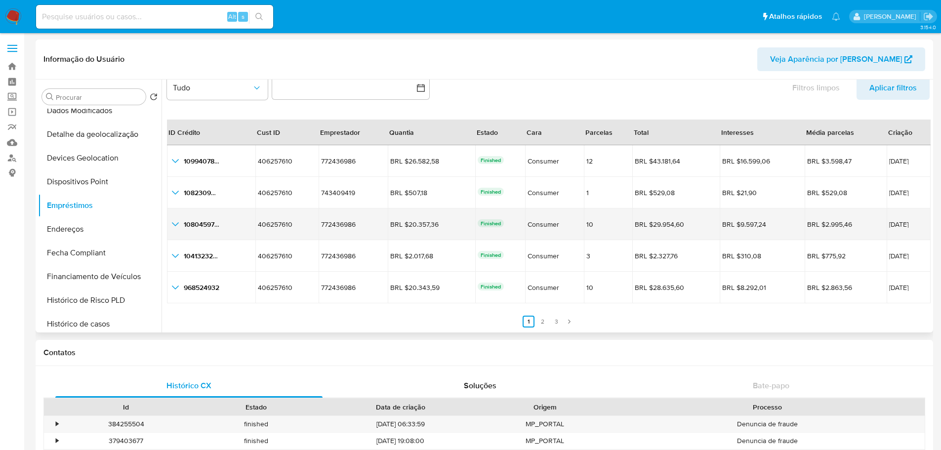
scroll to position [23, 0]
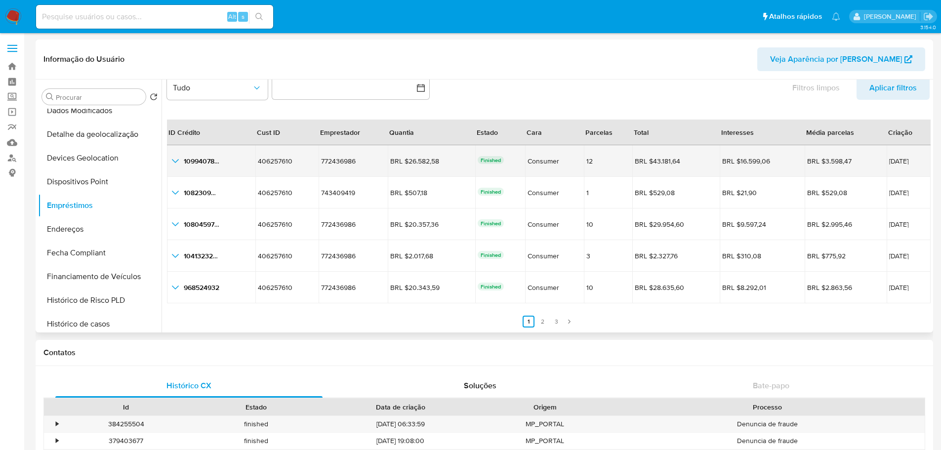
click at [176, 162] on icon "button_show_hidden_detail_by_id_0" at bounding box center [175, 161] width 12 height 12
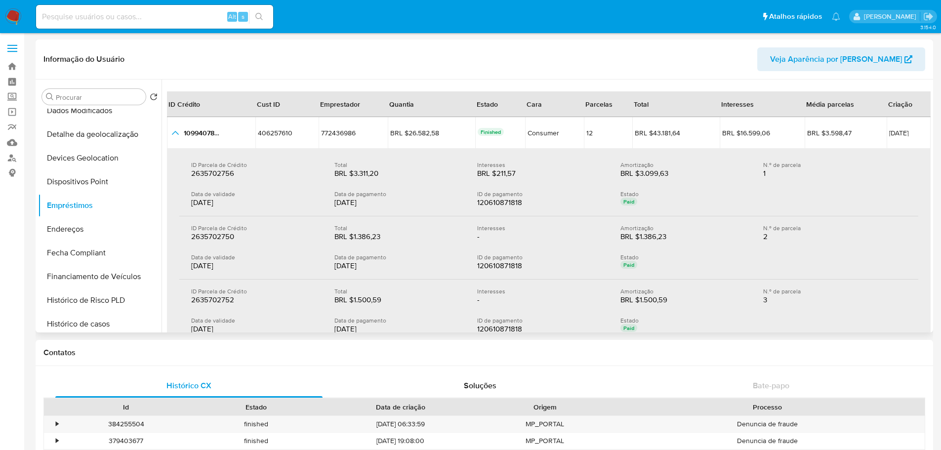
scroll to position [0, 0]
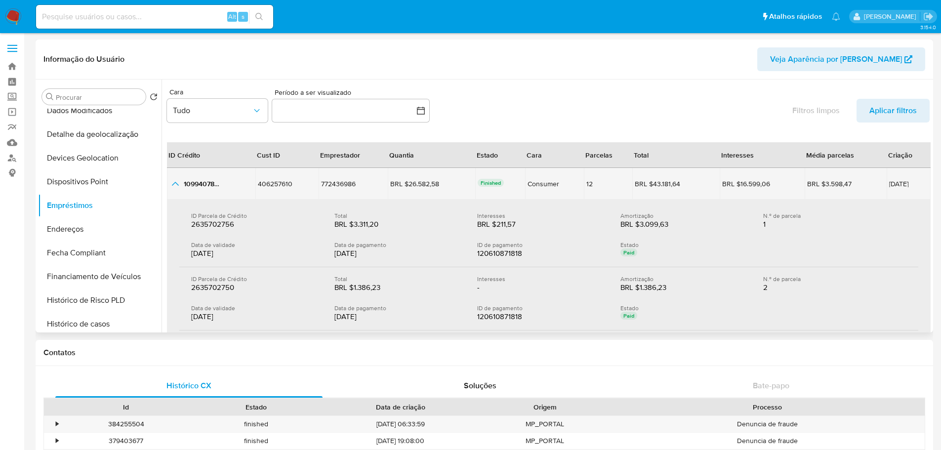
click at [176, 186] on icon "button_show_hidden_detail_by_id_0" at bounding box center [175, 184] width 12 height 12
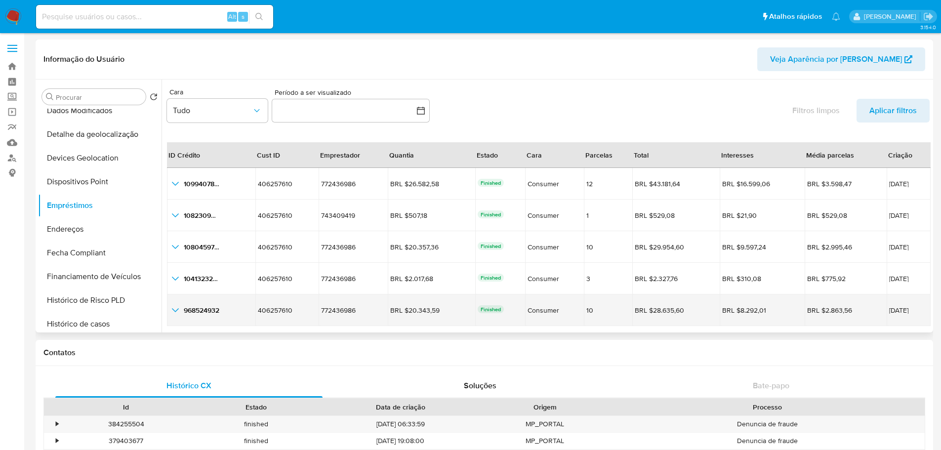
click at [178, 308] on icon "button_show_hidden_detail_by_id_4" at bounding box center [175, 310] width 7 height 4
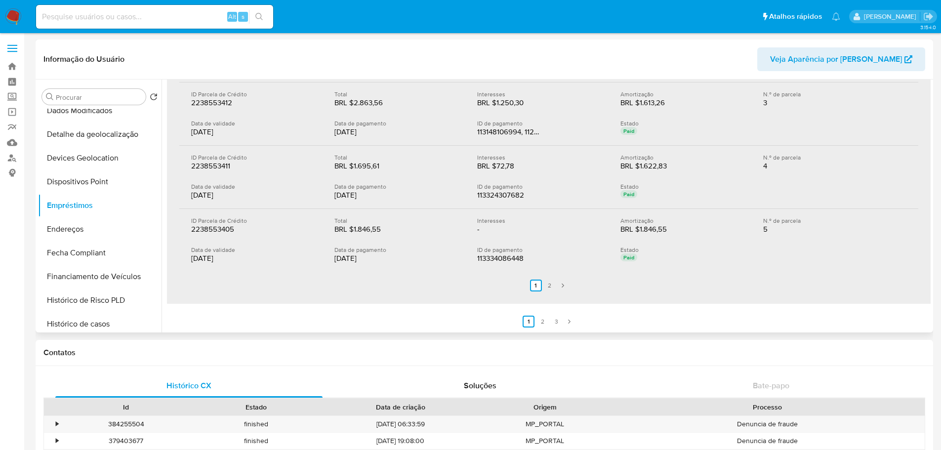
scroll to position [177, 0]
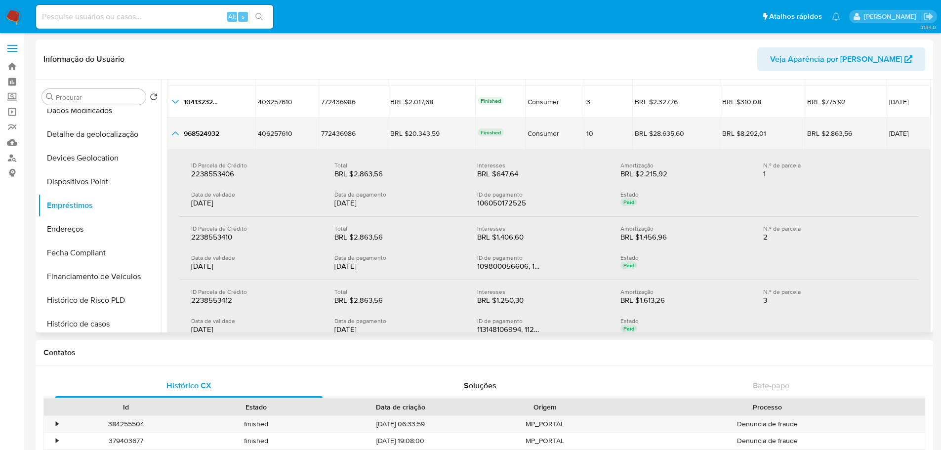
click at [172, 131] on icon "button_show_hidden_detail_by_id_4" at bounding box center [175, 133] width 12 height 12
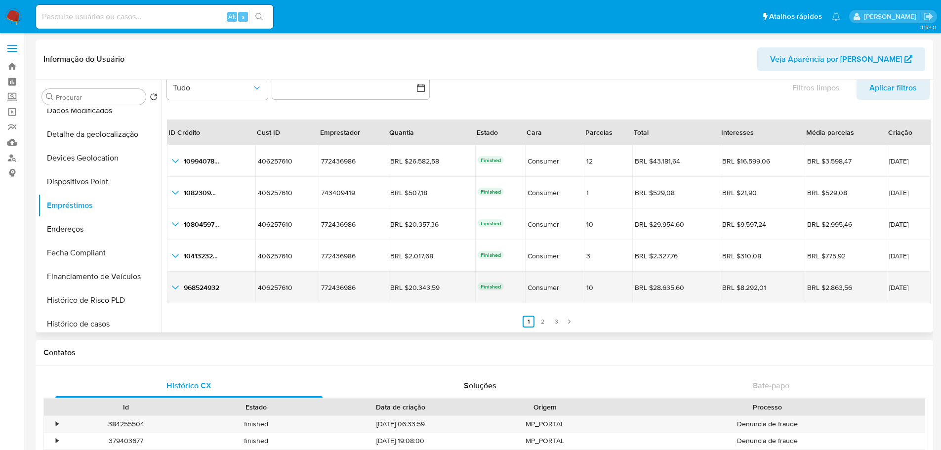
scroll to position [23, 0]
drag, startPoint x: 889, startPoint y: 287, endPoint x: 863, endPoint y: 284, distance: 25.9
click at [889, 284] on span "15/03/2025" at bounding box center [908, 287] width 39 height 7
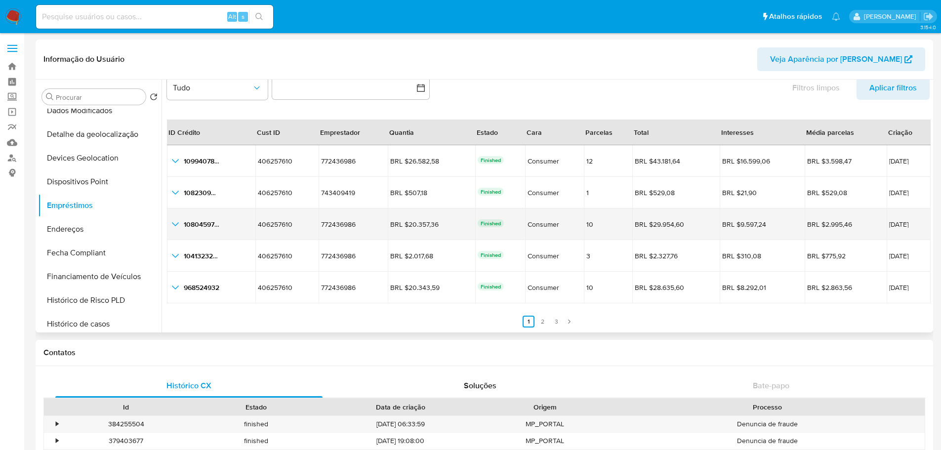
drag, startPoint x: 907, startPoint y: 224, endPoint x: 863, endPoint y: 224, distance: 44.0
click at [886, 224] on td "10/07/2025" at bounding box center [908, 224] width 44 height 32
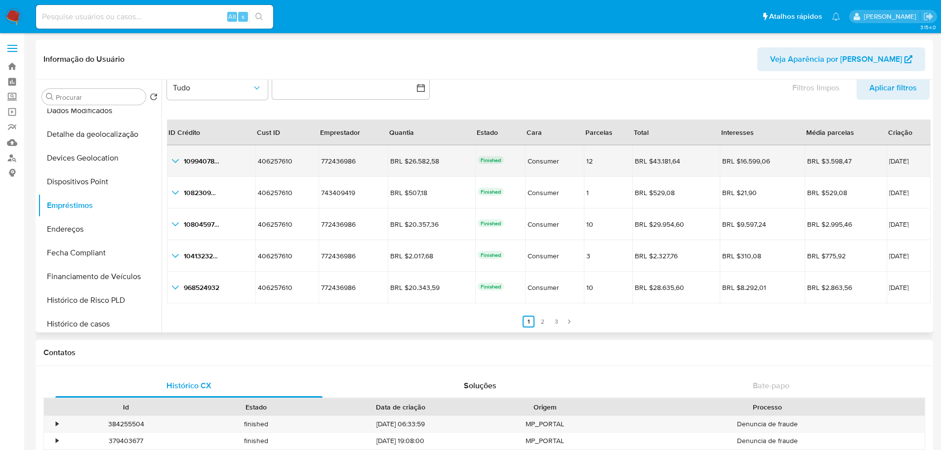
drag, startPoint x: 903, startPoint y: 160, endPoint x: 862, endPoint y: 160, distance: 41.0
click at [886, 160] on td "29/07/2025" at bounding box center [908, 161] width 44 height 32
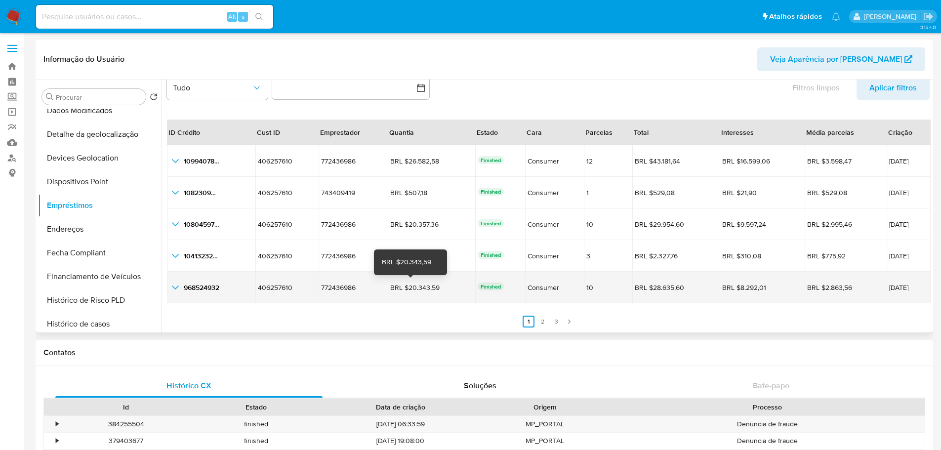
drag, startPoint x: 432, startPoint y: 289, endPoint x: 400, endPoint y: 287, distance: 31.7
click at [400, 287] on div "BRL $20.343,59" at bounding box center [417, 287] width 55 height 9
click at [173, 289] on icon "button_show_hidden_detail_by_id_4" at bounding box center [175, 287] width 12 height 12
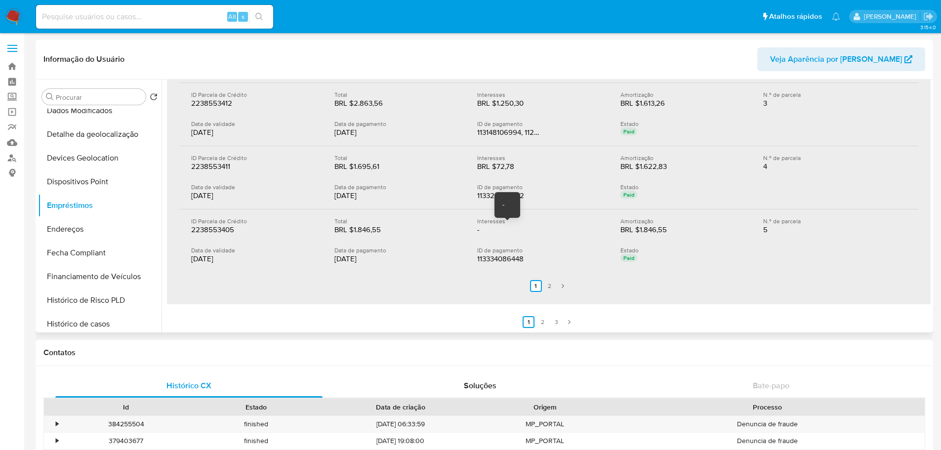
scroll to position [374, 0]
click at [551, 288] on link "2" at bounding box center [550, 286] width 12 height 12
drag, startPoint x: 331, startPoint y: 198, endPoint x: 379, endPoint y: 202, distance: 47.6
click at [379, 202] on div "ID Parcela de Crédito 2238553409 2238553409 Total BRL $2.424,75 BRL $2.424,75 I…" at bounding box center [548, 177] width 739 height 63
click at [374, 195] on div "20/06/2025" at bounding box center [397, 195] width 127 height 10
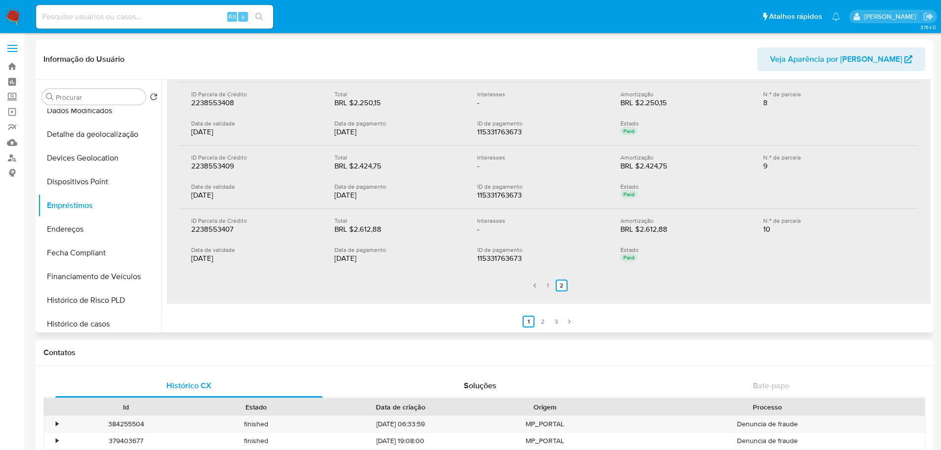
drag, startPoint x: 374, startPoint y: 195, endPoint x: 335, endPoint y: 195, distance: 38.5
click at [335, 195] on div "20/06/2025" at bounding box center [397, 195] width 127 height 10
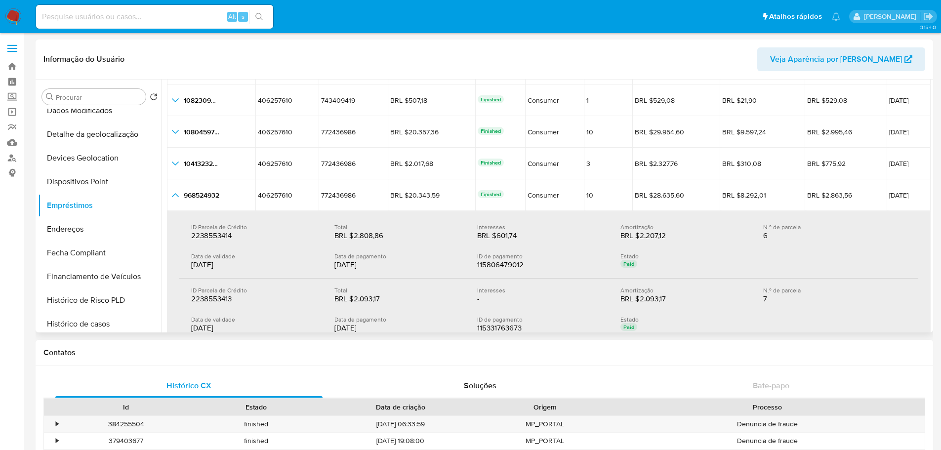
scroll to position [78, 0]
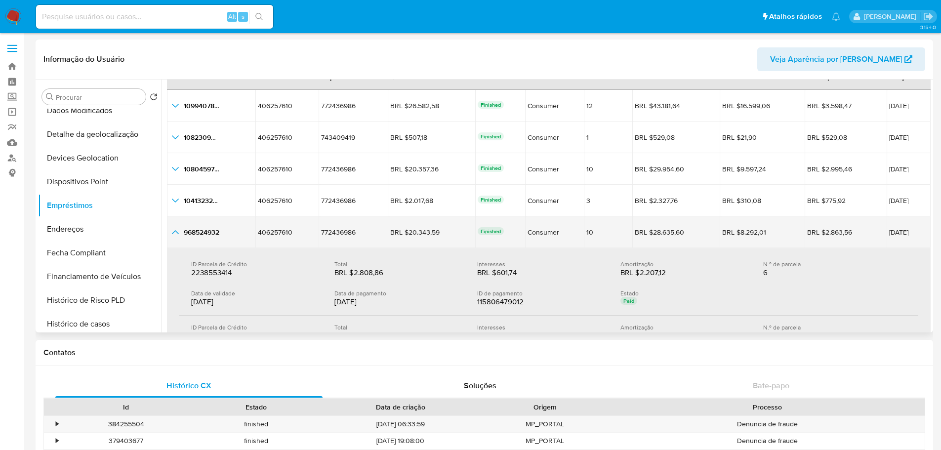
click at [182, 233] on div "968524932 968524932" at bounding box center [210, 232] width 83 height 12
click at [175, 231] on icon "button_show_hidden_detail_by_id_4" at bounding box center [175, 232] width 7 height 4
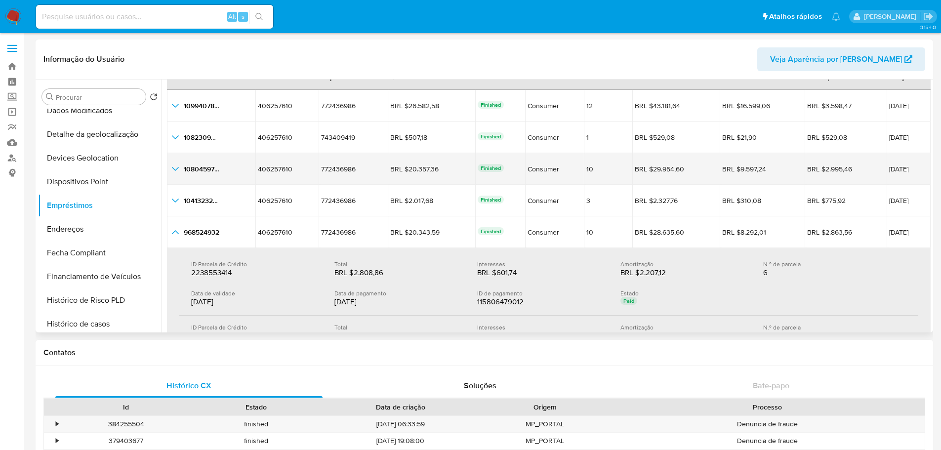
scroll to position [23, 0]
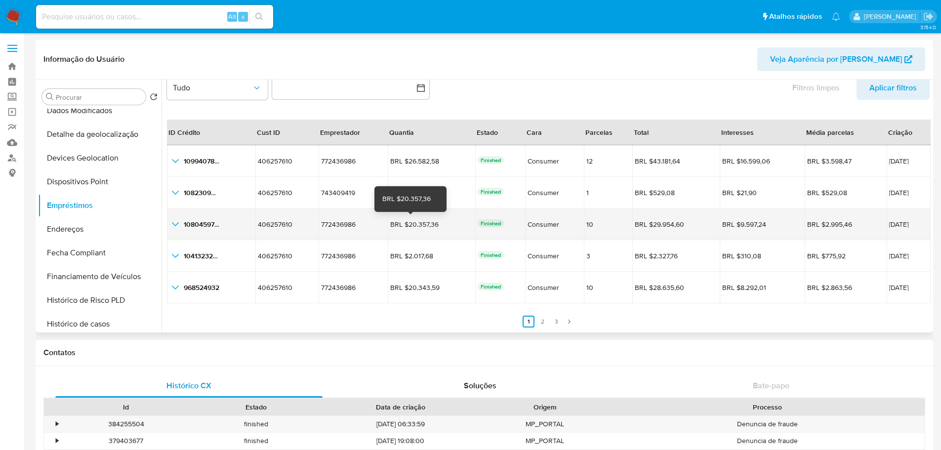
drag, startPoint x: 433, startPoint y: 226, endPoint x: 401, endPoint y: 224, distance: 32.1
click at [401, 224] on div "BRL $20.357,36" at bounding box center [417, 224] width 55 height 9
click at [429, 236] on td "BRL $20.357,36 BRL $20.357,36" at bounding box center [431, 224] width 87 height 32
drag, startPoint x: 440, startPoint y: 228, endPoint x: 400, endPoint y: 226, distance: 39.6
click at [400, 226] on div "BRL $20.357,36 BRL $20.357,36" at bounding box center [431, 224] width 82 height 9
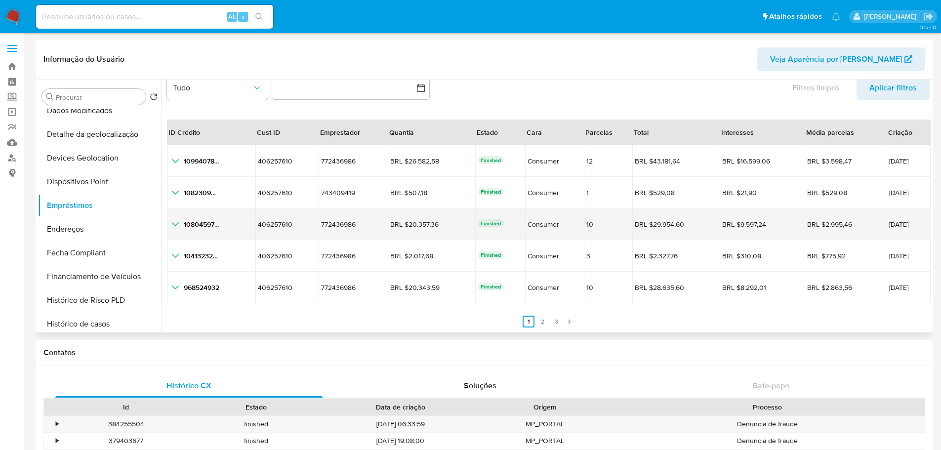
click at [176, 223] on icon "button_show_hidden_detail_by_id_2" at bounding box center [175, 224] width 12 height 12
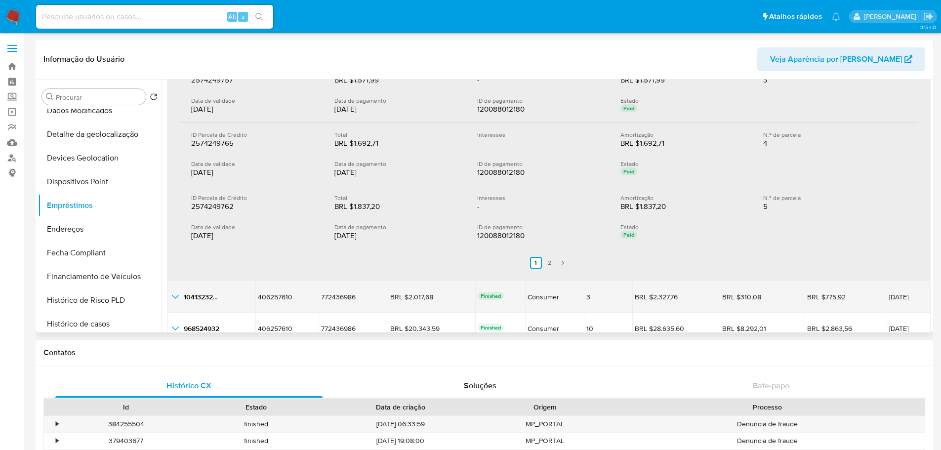
scroll to position [374, 0]
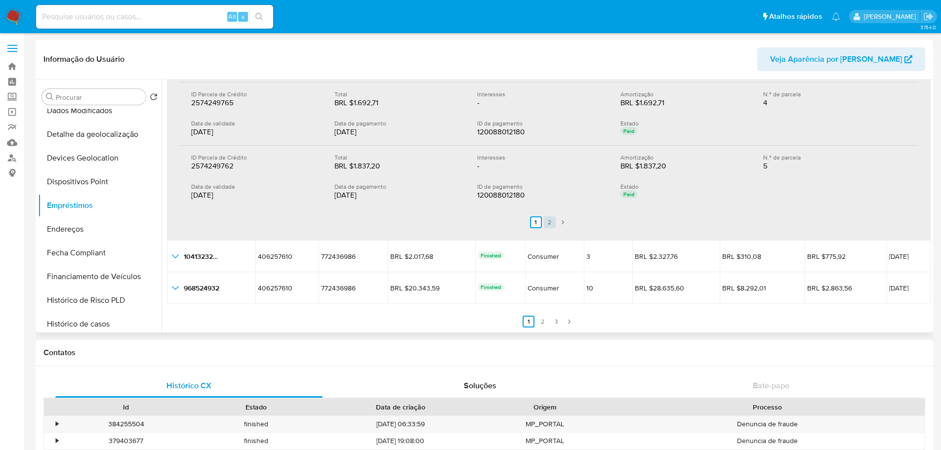
click at [548, 219] on link "2" at bounding box center [550, 222] width 12 height 12
drag, startPoint x: 374, startPoint y: 195, endPoint x: 333, endPoint y: 196, distance: 41.0
click at [334, 196] on div "27/07/2025" at bounding box center [397, 195] width 127 height 10
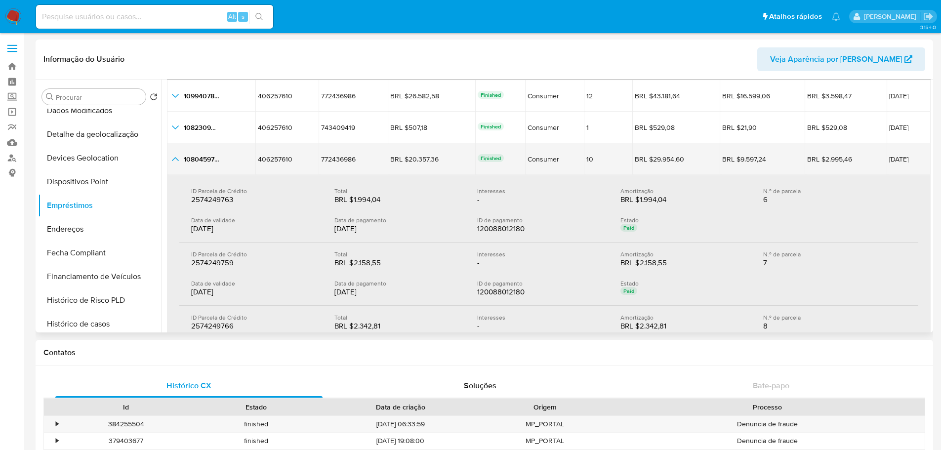
scroll to position [0, 0]
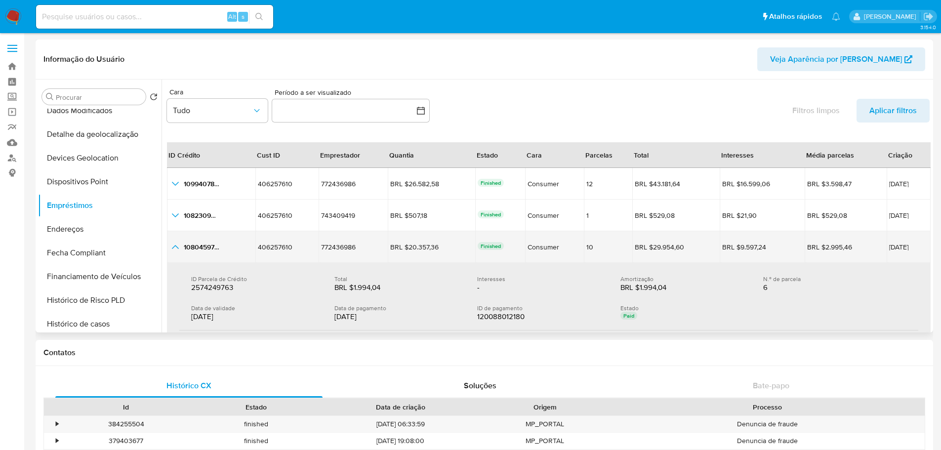
click at [171, 247] on icon "button_show_hidden_detail_by_id_2" at bounding box center [175, 247] width 12 height 12
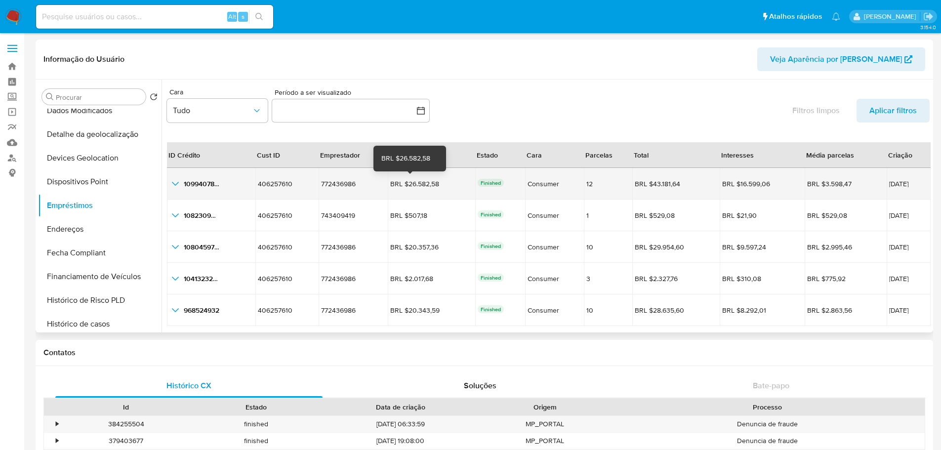
drag, startPoint x: 432, startPoint y: 186, endPoint x: 401, endPoint y: 183, distance: 31.3
click at [401, 183] on div "BRL $26.582,58" at bounding box center [417, 183] width 55 height 9
click at [447, 183] on div "BRL $26.582,58 BRL $26.582,58" at bounding box center [431, 183] width 82 height 9
drag, startPoint x: 442, startPoint y: 183, endPoint x: 400, endPoint y: 181, distance: 43.0
click at [400, 181] on div "BRL $26.582,58 BRL $26.582,58" at bounding box center [431, 183] width 82 height 9
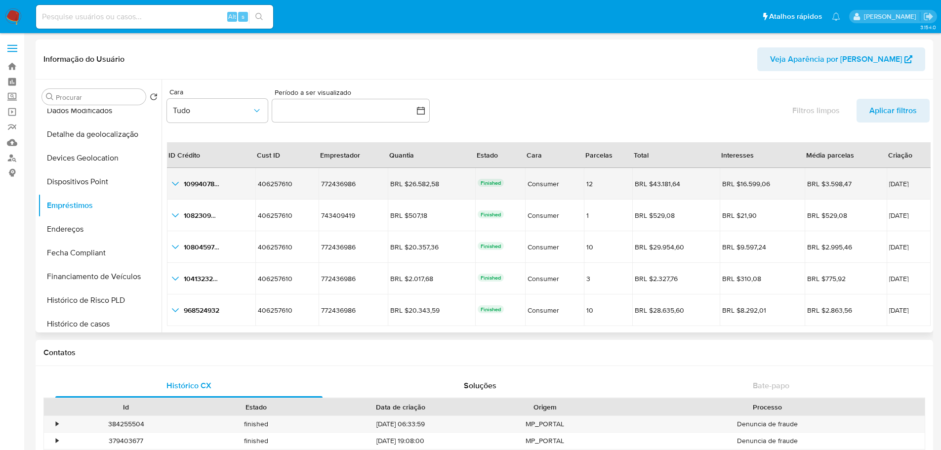
click at [172, 186] on icon "button_show_hidden_detail_by_id_0" at bounding box center [175, 184] width 12 height 12
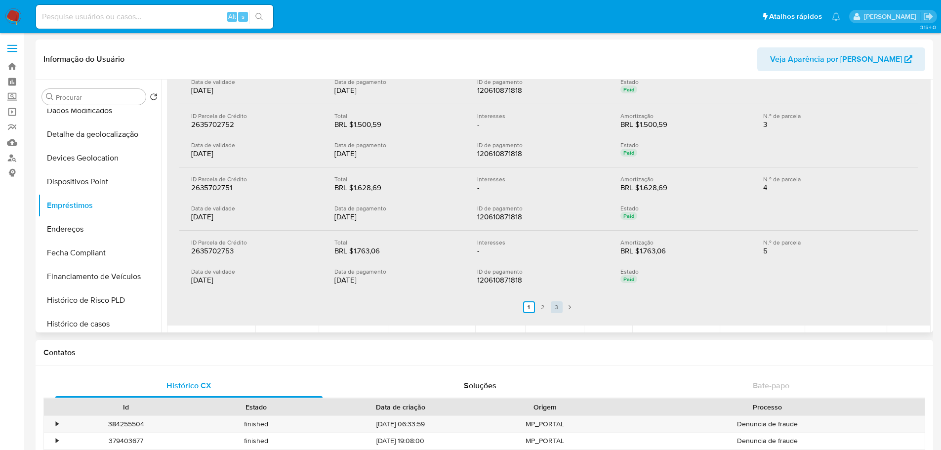
click at [558, 312] on link "3" at bounding box center [557, 307] width 12 height 12
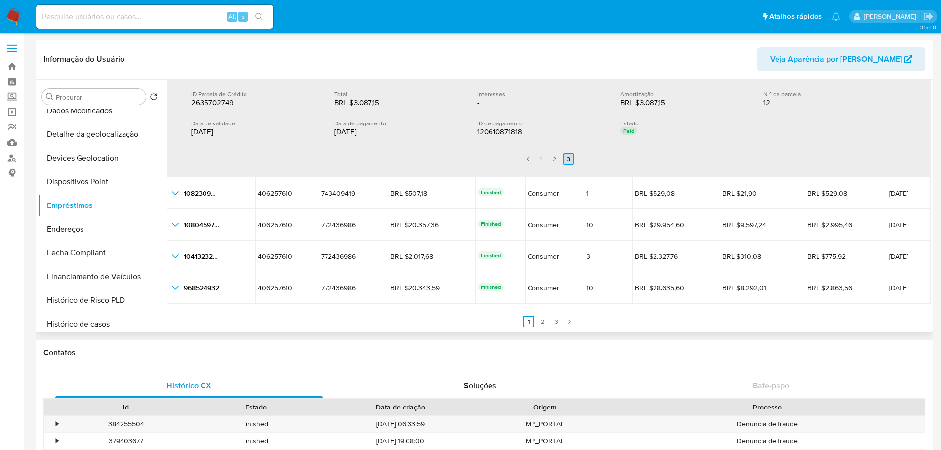
scroll to position [37, 0]
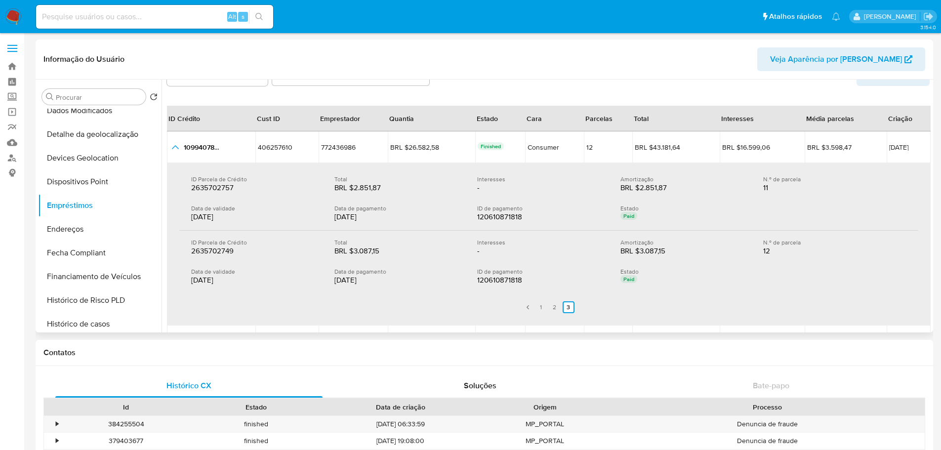
drag, startPoint x: 376, startPoint y: 279, endPoint x: 332, endPoint y: 281, distance: 44.0
click at [332, 281] on div "Data de validade 01/08/2025 Data de pagamento 01/08/2025 ID de pagamento 120610…" at bounding box center [548, 277] width 715 height 18
click at [114, 15] on input at bounding box center [154, 16] width 237 height 13
paste input "729449917"
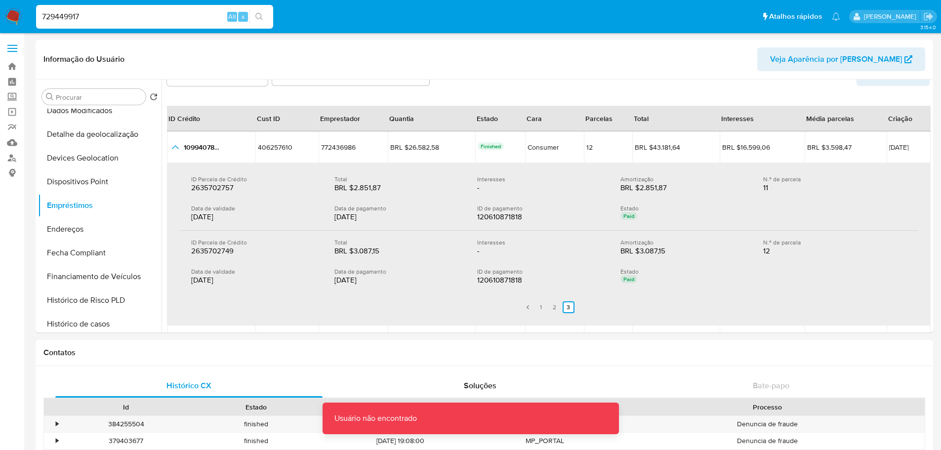
click at [114, 15] on input "729449917" at bounding box center [154, 16] width 237 height 13
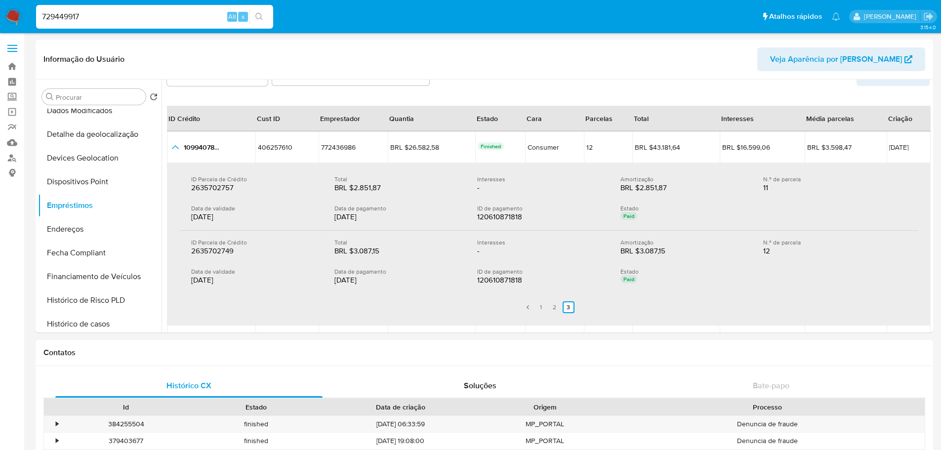
type input "729449917"
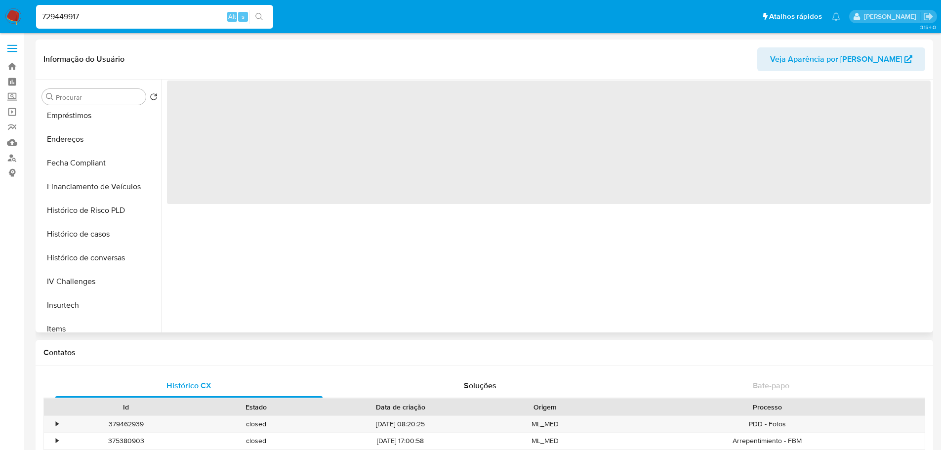
scroll to position [441, 0]
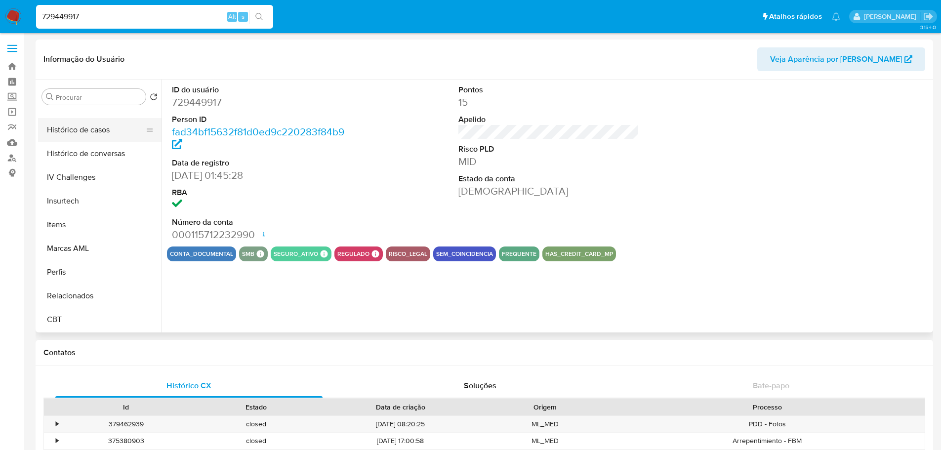
click at [104, 130] on button "Histórico de casos" at bounding box center [96, 130] width 116 height 24
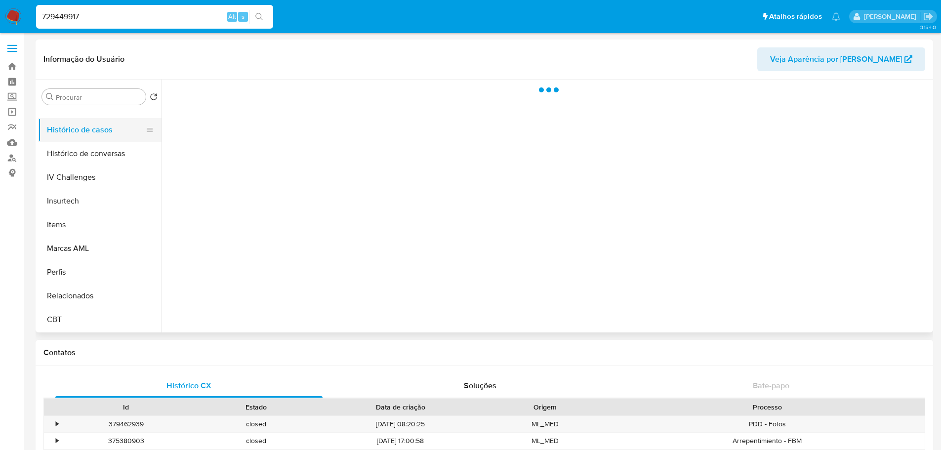
select select "10"
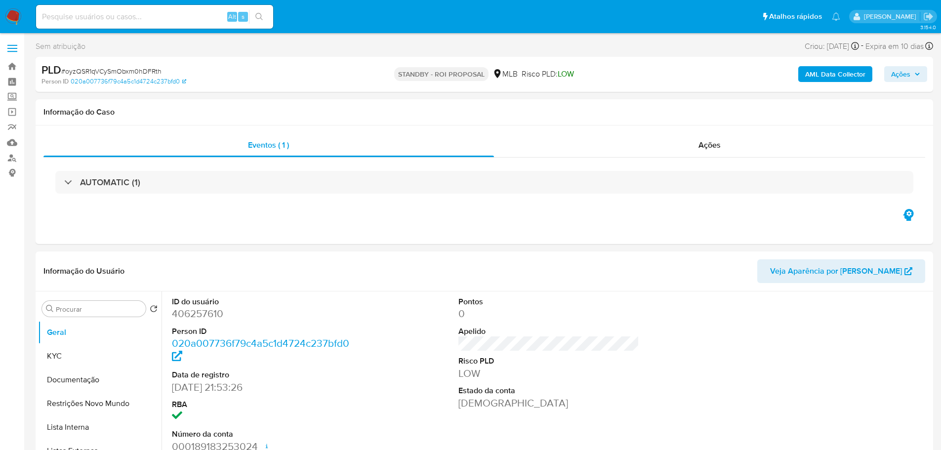
select select "10"
click at [144, 76] on span "# oyzQSR1qVCySmObxm0hDFRth" at bounding box center [111, 71] width 100 height 10
click at [139, 73] on span "# oyzQSR1qVCySmObxm0hDFRth" at bounding box center [111, 71] width 100 height 10
copy span "oyzQSR1qVCySmObxm0hDFRth"
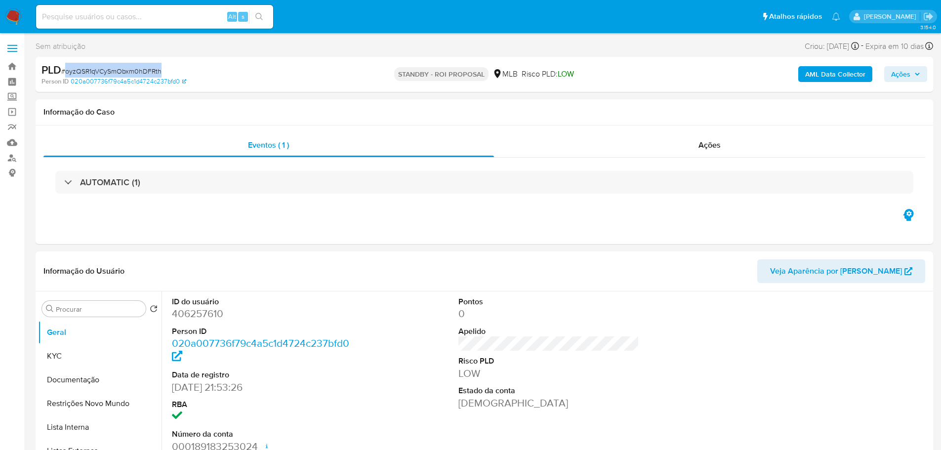
click at [14, 14] on img at bounding box center [13, 16] width 17 height 17
